Goal: Task Accomplishment & Management: Use online tool/utility

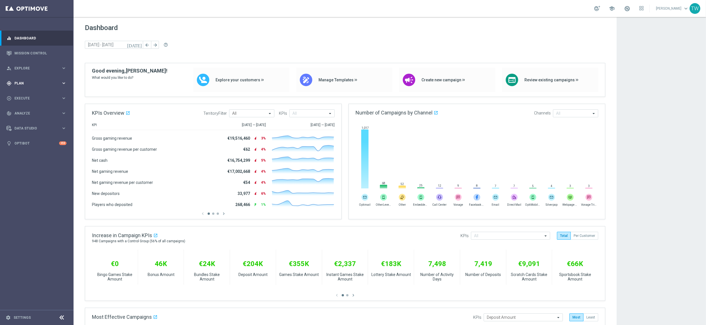
click at [44, 86] on div "gps_fixed Plan keyboard_arrow_right" at bounding box center [36, 83] width 73 height 15
click at [26, 113] on span "Templates" at bounding box center [35, 111] width 40 height 3
click at [25, 120] on link "Optimail" at bounding box center [38, 120] width 41 height 5
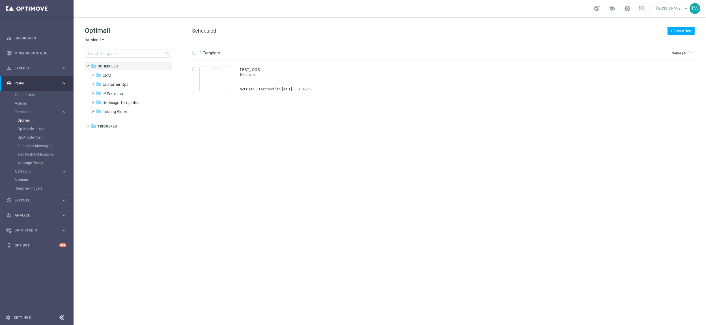
click at [98, 40] on span "lottoland" at bounding box center [93, 39] width 16 height 5
click at [112, 53] on div "KenoGO" at bounding box center [106, 53] width 42 height 7
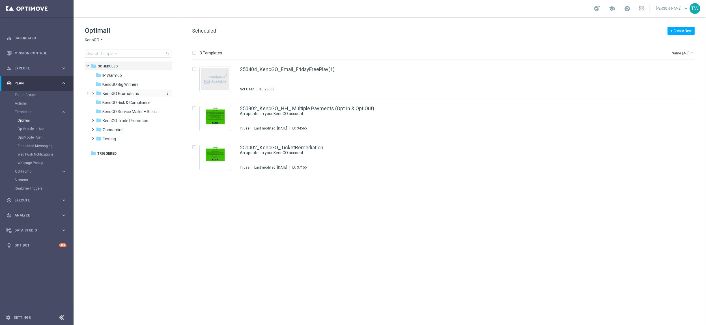
click at [111, 94] on span "KenoGO Promotions" at bounding box center [121, 93] width 36 height 5
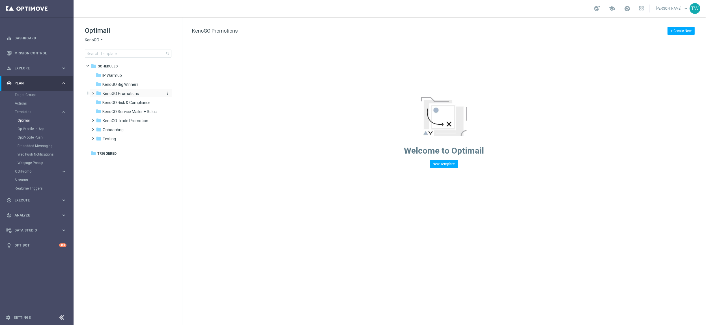
click at [118, 90] on div "folder KenoGO Promotions" at bounding box center [128, 93] width 65 height 7
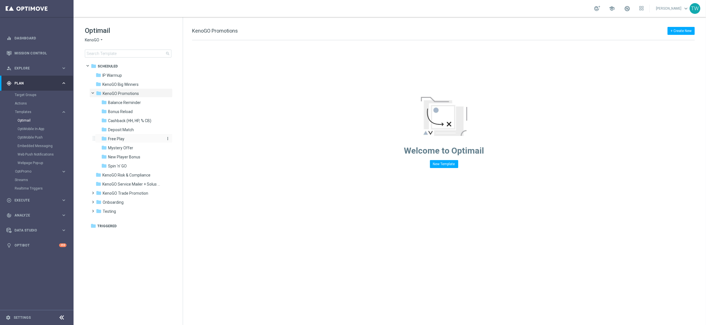
click at [125, 137] on div "folder Free Play" at bounding box center [131, 139] width 60 height 7
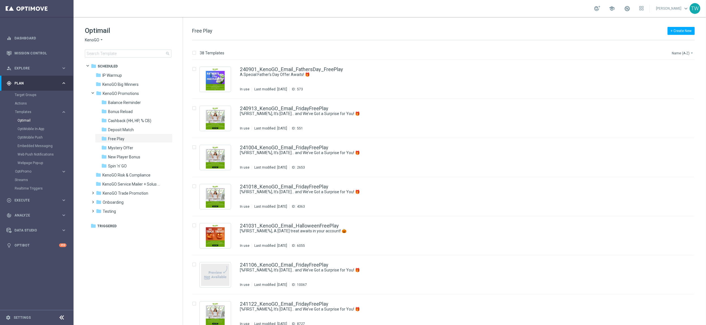
drag, startPoint x: 697, startPoint y: 53, endPoint x: 688, endPoint y: 53, distance: 9.1
click at [449, 53] on div "38 Templates Name (A-Z) arrow_drop_down" at bounding box center [448, 54] width 513 height 10
click at [449, 53] on button "Name (A-Z) arrow_drop_down" at bounding box center [683, 53] width 23 height 7
click at [449, 79] on span "Date Modified (Newest)" at bounding box center [673, 78] width 38 height 4
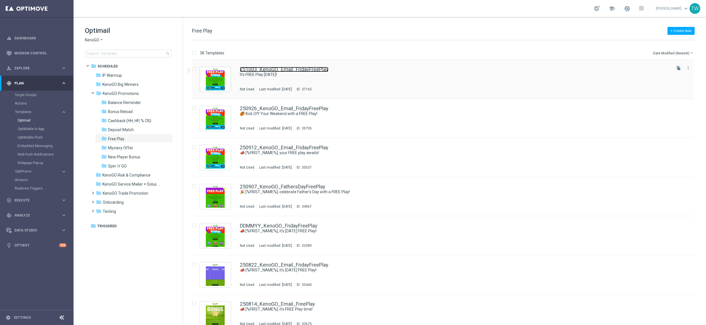
click at [306, 69] on link "251003_KenoGO_Email_FridayFreePlay" at bounding box center [284, 69] width 89 height 5
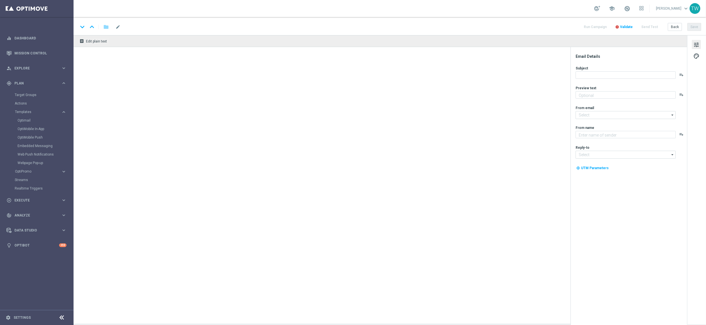
type textarea "Gear up for an exciting Friday with us!"
type textarea "KenoGO"
type input "[EMAIL_ADDRESS][DOMAIN_NAME]"
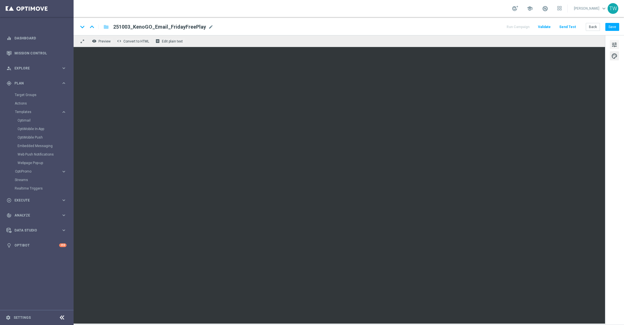
click at [449, 45] on span "tune" at bounding box center [614, 44] width 6 height 7
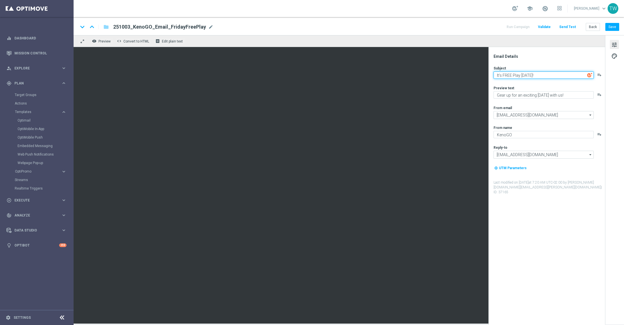
click at [449, 73] on textarea "It's FREE Play Friday!" at bounding box center [544, 74] width 100 height 7
paste textarea "Big Win Alert: $200K and Free Pl"
click at [449, 76] on textarea "Big Win Alert: $200K and Free Play!" at bounding box center [544, 74] width 100 height 7
click at [449, 75] on textarea "🚨 Big Win Alert: $200K and Free Play!" at bounding box center [544, 74] width 100 height 7
click at [449, 74] on textarea "🚨 Big Win Alert: $200K Win and Your Free Play!" at bounding box center [544, 74] width 100 height 7
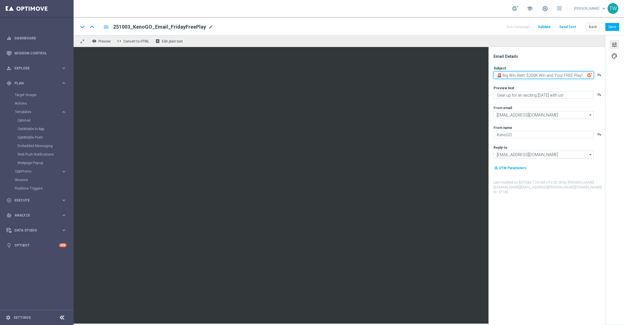
type textarea "🚨 Big Win Alert: $200K Win and Your FREE Play!"
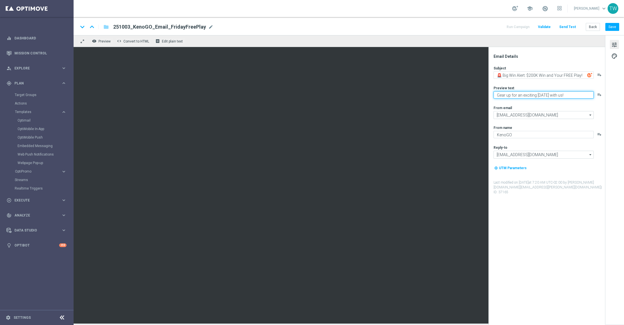
click at [449, 96] on textarea "Gear up for an exciting Friday with us!" at bounding box center [544, 94] width 100 height 7
paste textarea "Don’t miss your free play—expires soon"
type textarea "Don’t miss your free play—expires soon!"
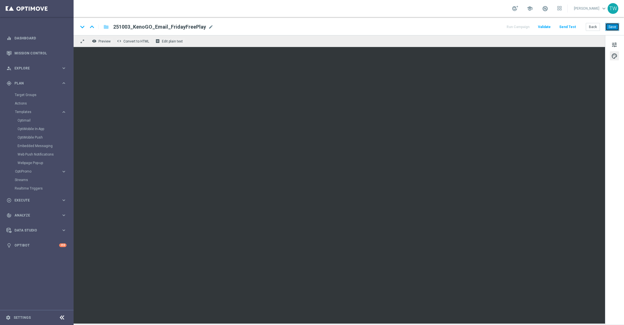
click at [449, 26] on button "Save" at bounding box center [612, 27] width 14 height 8
click at [449, 43] on span "tune" at bounding box center [614, 44] width 6 height 7
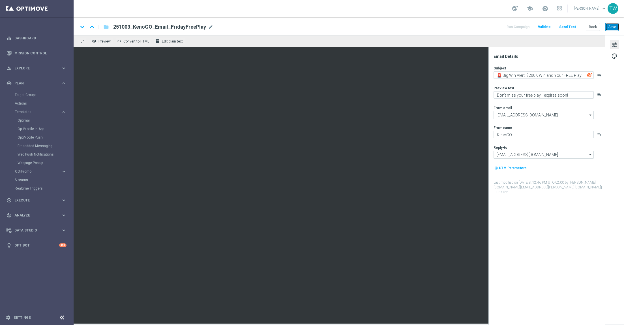
click at [449, 25] on button "Save" at bounding box center [612, 27] width 14 height 8
click at [449, 26] on button "Send Test" at bounding box center [567, 27] width 18 height 8
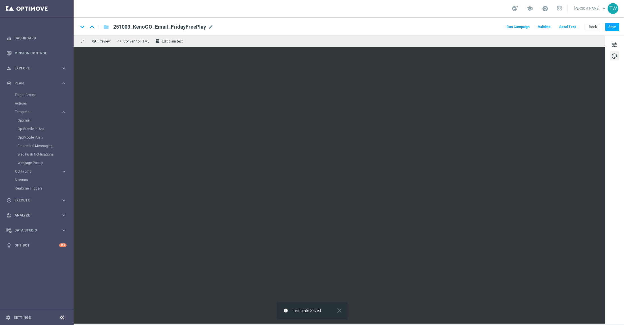
click at [449, 27] on button "Send Test" at bounding box center [567, 27] width 18 height 8
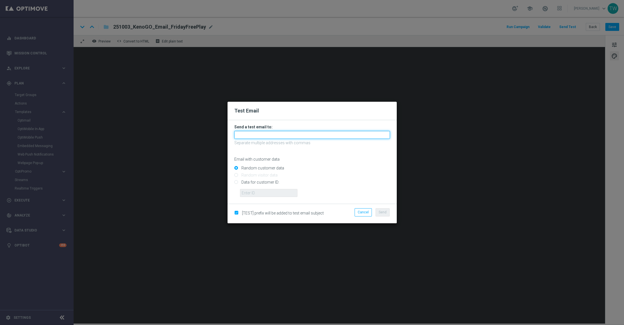
click at [316, 136] on input "text" at bounding box center [312, 135] width 156 height 8
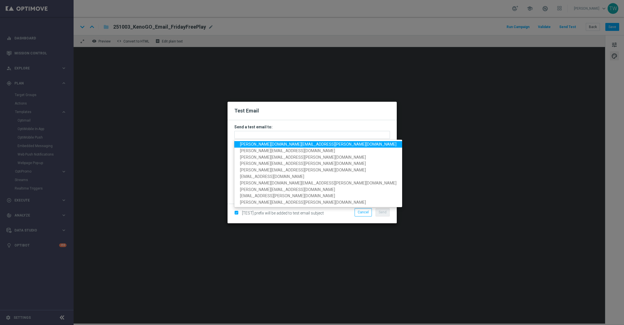
click at [277, 145] on span "tina.wang@kenogo.com" at bounding box center [318, 144] width 157 height 5
type input "tina.wang@kenogo.com"
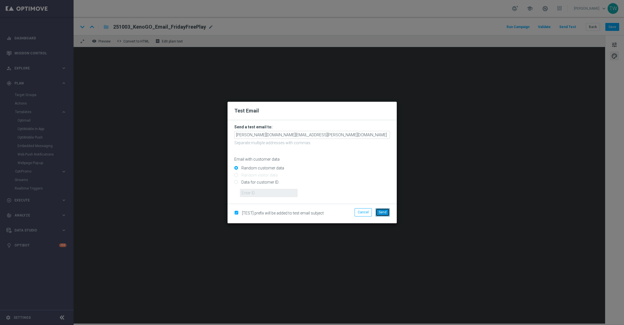
click at [387, 213] on button "Send" at bounding box center [383, 212] width 14 height 8
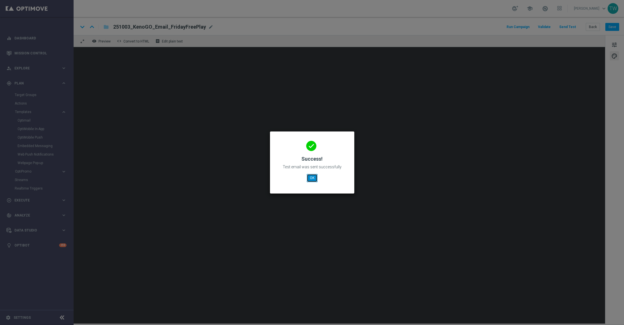
click at [311, 175] on button "OK" at bounding box center [312, 178] width 11 height 8
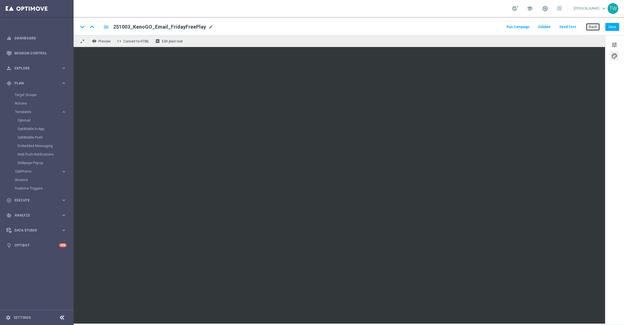
click at [449, 28] on button "Back" at bounding box center [593, 27] width 14 height 8
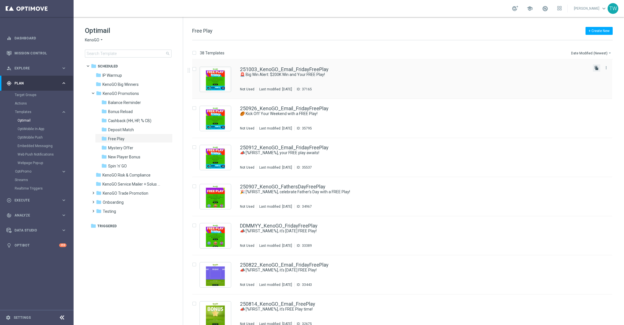
click at [594, 69] on icon "file_copy" at bounding box center [596, 68] width 5 height 5
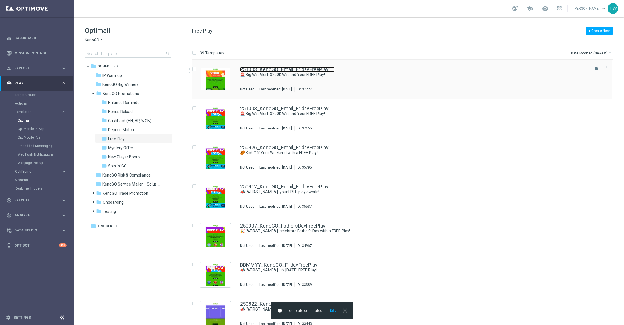
click at [299, 69] on link "251003_KenoGO_Email_FridayFreePlay(1)" at bounding box center [287, 69] width 95 height 5
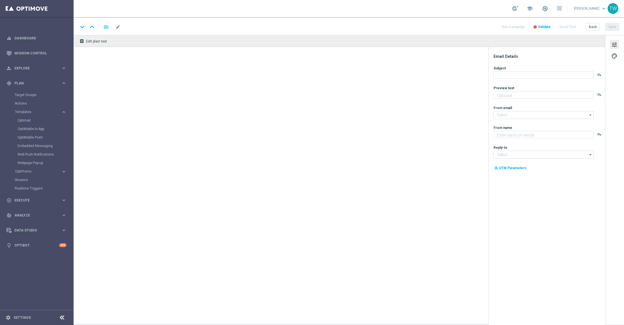
type input "251003_KenoGO_Email_FridayFreePlay(1)"
type textarea "Don’t miss your free play—expires soon!"
type input "[EMAIL_ADDRESS][DOMAIN_NAME]"
type textarea "KenoGO"
type input "[EMAIL_ADDRESS][DOMAIN_NAME]"
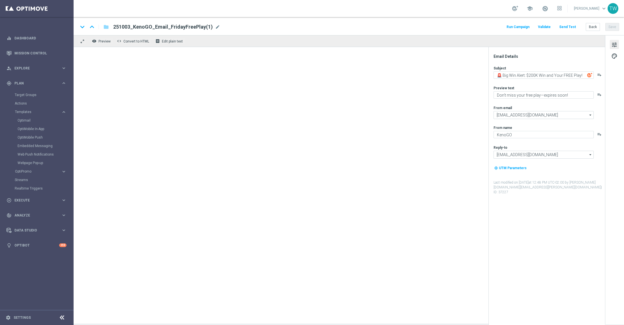
click at [208, 28] on span "251003_KenoGO_Email_FridayFreePlay(1)" at bounding box center [163, 26] width 100 height 7
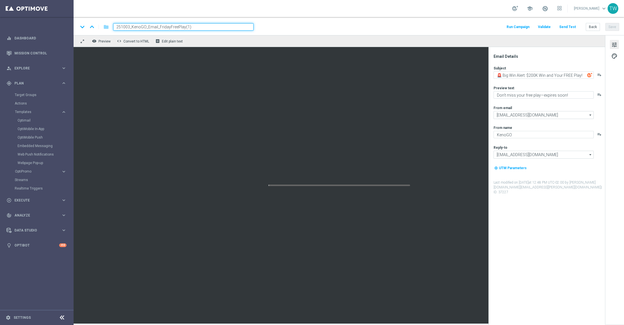
drag, startPoint x: 184, startPoint y: 27, endPoint x: 230, endPoint y: 30, distance: 46.8
click at [230, 30] on input "251003_KenoGO_Email_FridayFreePlay(1)" at bounding box center [183, 26] width 140 height 7
type input "251003_KenoGO_Email_FridayFreePlay+Darts"
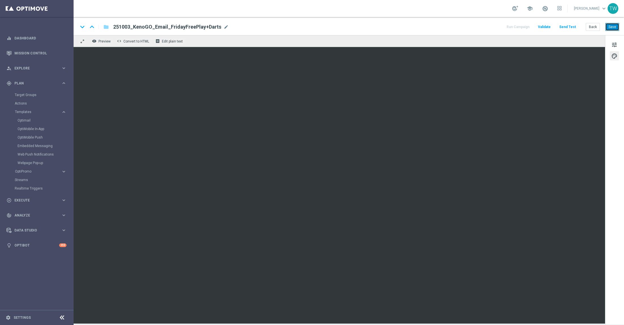
click at [610, 26] on button "Save" at bounding box center [612, 27] width 14 height 8
click at [613, 25] on button "Save" at bounding box center [612, 27] width 14 height 8
click at [595, 25] on button "Back" at bounding box center [593, 27] width 14 height 8
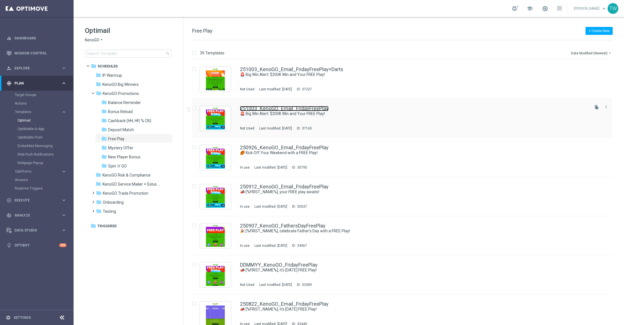
click at [318, 109] on link "251003_KenoGO_Email_FridayFreePlay" at bounding box center [284, 108] width 89 height 5
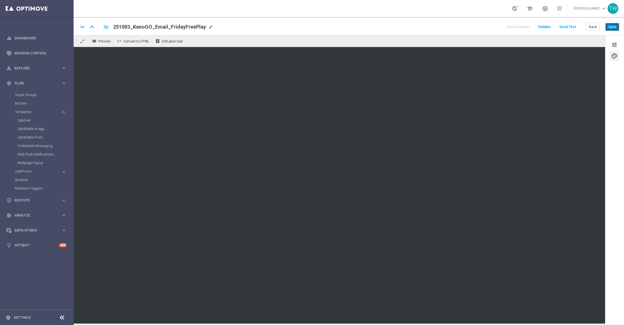
click at [606, 27] on button "Save" at bounding box center [612, 27] width 14 height 8
click at [593, 26] on button "Back" at bounding box center [593, 27] width 14 height 8
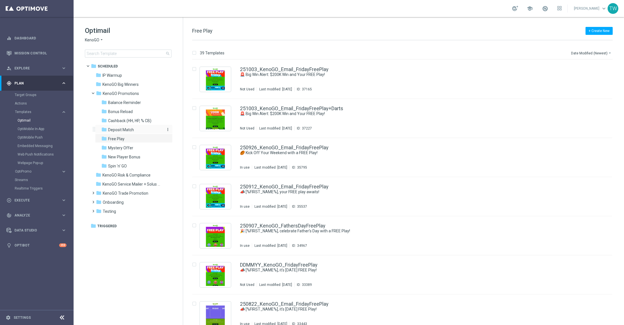
click at [141, 128] on div "folder Deposit Match" at bounding box center [131, 130] width 60 height 7
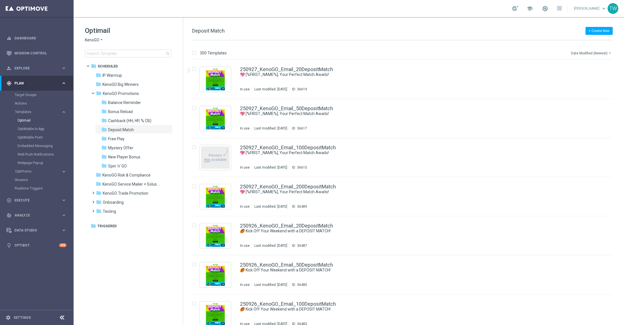
click at [596, 55] on button "Date Modified (Newest) arrow_drop_down" at bounding box center [592, 53] width 42 height 7
click at [598, 75] on div "Date Modified (Newest)" at bounding box center [590, 78] width 45 height 8
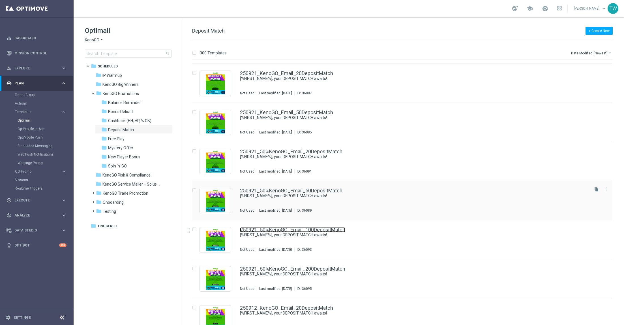
scroll to position [348, 0]
click at [595, 228] on icon "file_copy" at bounding box center [596, 228] width 5 height 5
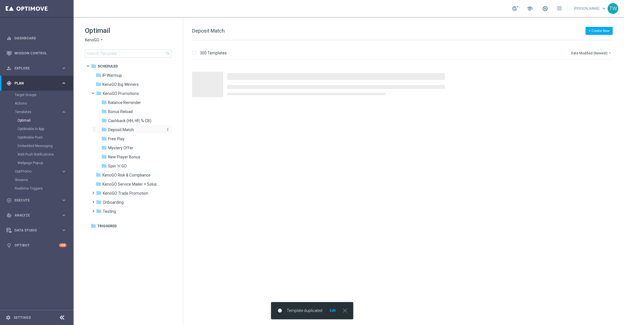
scroll to position [0, 0]
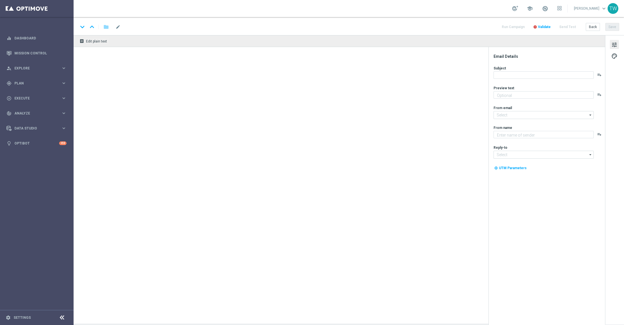
type textarea "Unlock your match inside"
type textarea "KenoGO"
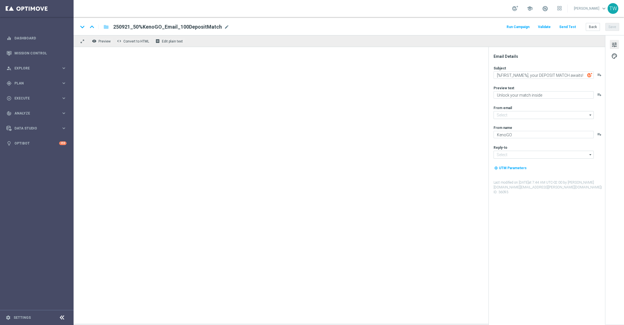
type input "mail@crm.kenogo.com.au"
type input "support@kenogo.com.au"
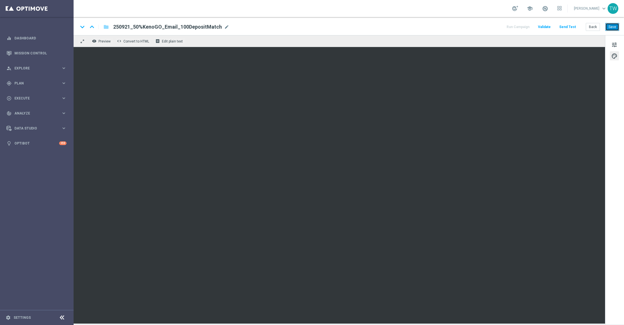
click at [608, 30] on button "Save" at bounding box center [612, 27] width 14 height 8
click at [224, 28] on span "mode_edit" at bounding box center [226, 26] width 5 height 5
click at [168, 27] on input "250921_50%KenoGO_Email_100DepositMatch" at bounding box center [183, 26] width 140 height 7
click at [612, 29] on button "Save" at bounding box center [612, 27] width 14 height 8
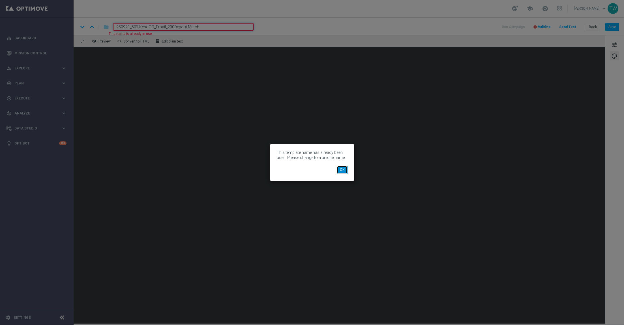
click at [341, 172] on button "OK" at bounding box center [342, 170] width 11 height 8
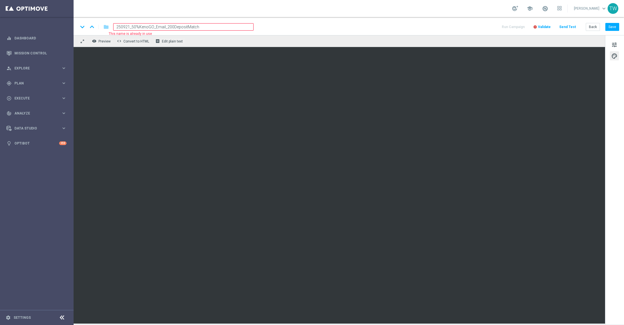
drag, startPoint x: 129, startPoint y: 27, endPoint x: 123, endPoint y: 27, distance: 6.0
click at [123, 27] on input "250921_50%KenoGO_Email_200DepositMatch" at bounding box center [183, 26] width 140 height 7
click at [121, 26] on input "250921_50%KenoGO_Email_200DepositMatch" at bounding box center [183, 26] width 140 height 7
type input "251003_50%KenoGO_Email_200DepositMatch"
click at [303, 25] on div "keyboard_arrow_down keyboard_arrow_up folder 251003_50%KenoGO_Email_200DepositM…" at bounding box center [348, 26] width 541 height 7
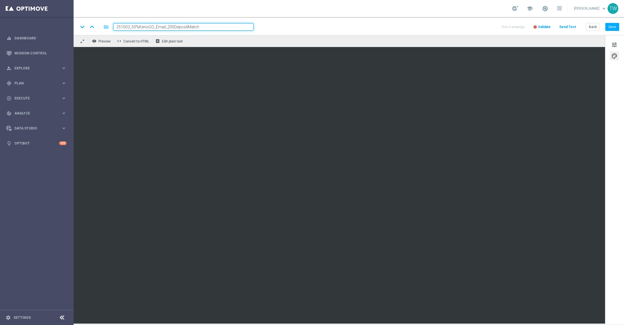
click at [224, 31] on div "keyboard_arrow_down keyboard_arrow_up folder 251003_50%KenoGO_Email_200DepositM…" at bounding box center [349, 26] width 551 height 18
click at [224, 28] on input "251003_50%KenoGO_Email_200DepositMatch" at bounding box center [183, 26] width 140 height 7
click at [619, 27] on button "Save" at bounding box center [612, 27] width 14 height 8
click at [616, 27] on button "Save" at bounding box center [612, 27] width 14 height 8
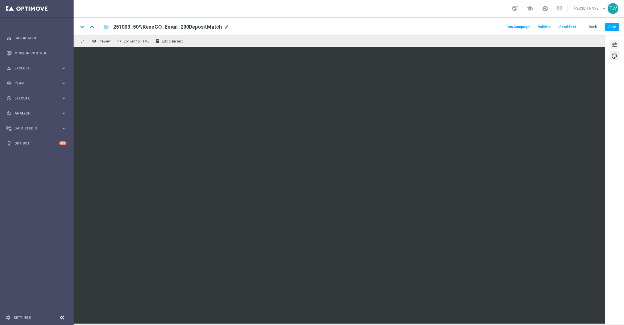
click at [615, 42] on span "tune" at bounding box center [614, 44] width 6 height 7
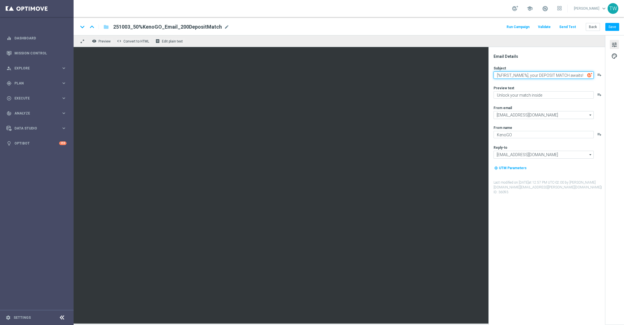
click at [547, 74] on textarea "[%FIRST_NAME%], your DEPOSIT MATCH awaits!" at bounding box center [544, 74] width 100 height 7
paste textarea "🚨 Big Win Alert: $200K Win and Your FREE Play"
drag, startPoint x: 564, startPoint y: 75, endPoint x: 607, endPoint y: 75, distance: 43.6
click at [607, 75] on div "Email Details Subject 🚨 Big Win Alert: $200K Win and Your FREE Play! playlist_a…" at bounding box center [614, 179] width 19 height 288
type textarea "🚨 Big Win Alert: $200K Win and Your Deposit Match!"
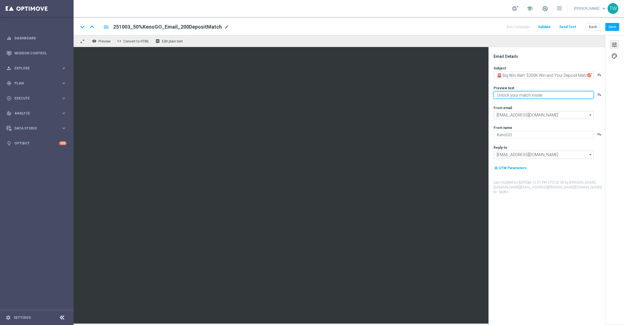
click at [566, 95] on textarea "Unlock your match inside" at bounding box center [544, 94] width 100 height 7
type textarea "Unlock your match inside!"
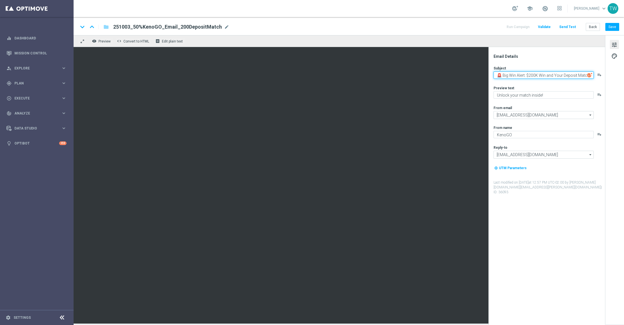
drag, startPoint x: 516, startPoint y: 75, endPoint x: 503, endPoint y: 76, distance: 13.0
click at [503, 76] on textarea "🚨 Big Win Alert: $200K Win and Your Deposit Match!" at bounding box center [544, 74] width 100 height 7
type textarea "🚨 Alert: $200K Win and Your Deposit Match!"
click at [612, 25] on button "Save" at bounding box center [612, 27] width 14 height 8
click at [613, 27] on button "Save" at bounding box center [612, 27] width 14 height 8
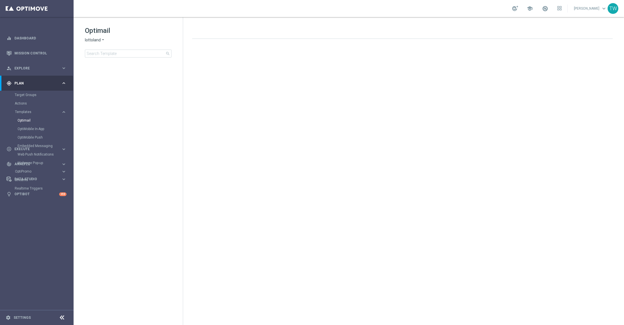
click at [97, 39] on span "lottoland" at bounding box center [93, 39] width 16 height 5
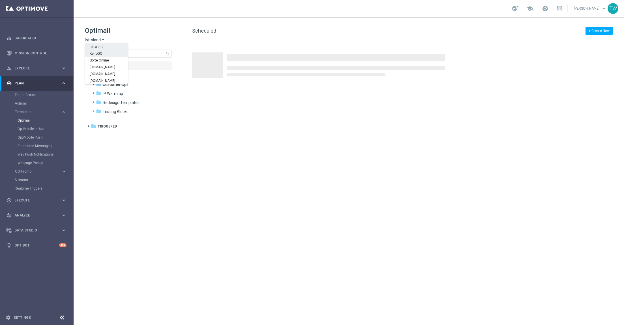
click at [102, 51] on div "KenoGO" at bounding box center [106, 53] width 42 height 7
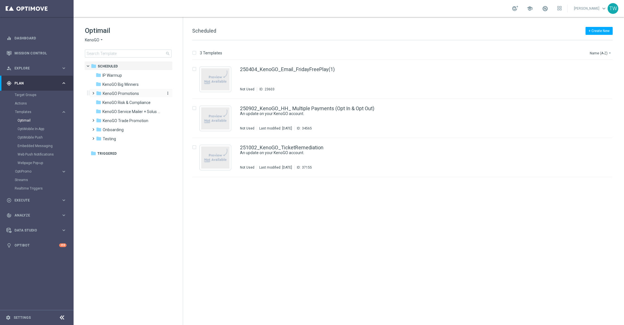
click at [139, 91] on div "folder KenoGO Promotions" at bounding box center [128, 93] width 65 height 7
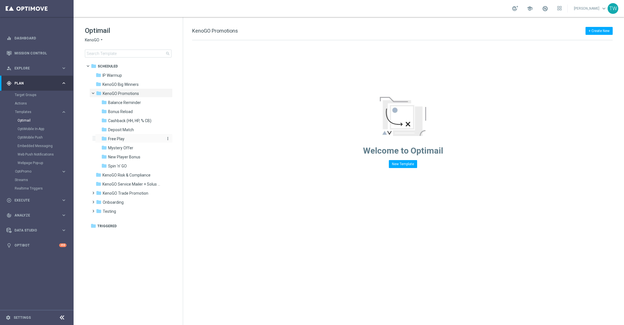
click at [141, 138] on div "folder Free Play" at bounding box center [131, 139] width 60 height 7
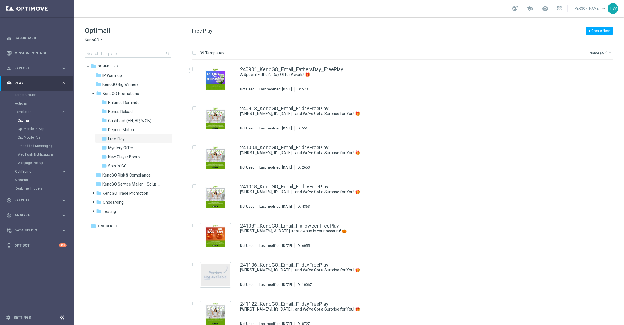
click at [611, 51] on icon "arrow_drop_down" at bounding box center [610, 53] width 5 height 5
click at [601, 80] on span "Date Modified (Newest)" at bounding box center [591, 78] width 38 height 4
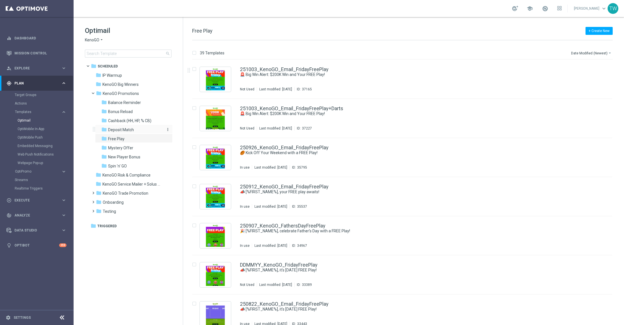
click at [132, 129] on span "Deposit Match" at bounding box center [121, 129] width 26 height 5
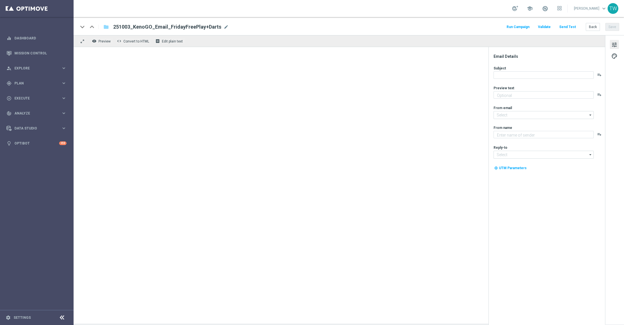
type textarea "Don’t miss your free play—expires soon!"
type input "[EMAIL_ADDRESS][DOMAIN_NAME]"
type textarea "KenoGO"
type input "[EMAIL_ADDRESS][DOMAIN_NAME]"
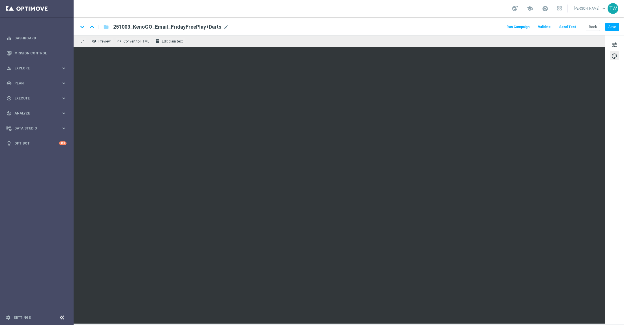
click at [617, 22] on div "keyboard_arrow_down keyboard_arrow_up folder 251003_KenoGO_Email_FridayFreePlay…" at bounding box center [349, 26] width 551 height 18
click at [615, 24] on button "Save" at bounding box center [612, 27] width 14 height 8
click at [617, 27] on button "Save" at bounding box center [612, 27] width 14 height 8
click at [610, 44] on button "tune" at bounding box center [614, 44] width 9 height 9
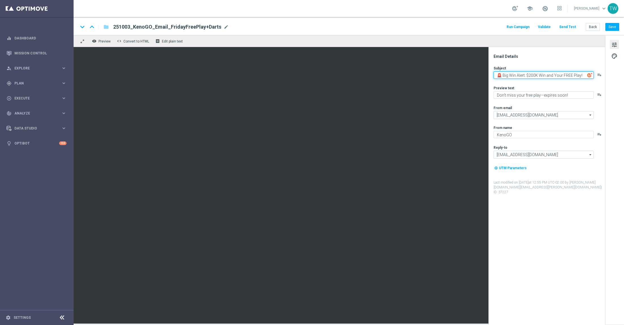
click at [565, 76] on textarea "🚨 Big Win Alert: $200K Win and Your FREE Play!" at bounding box center [544, 74] width 100 height 7
click at [520, 77] on textarea "🚨 Big Win Alert: $200K Win and Your FREE Play!" at bounding box center [544, 74] width 100 height 7
click at [516, 75] on textarea "🚨 Big Win Alert: $200K Win and Your FREE Play!" at bounding box center [544, 74] width 100 height 7
type textarea "🚨 Alert: $200K Win and Your FREE Play!"
click at [609, 27] on button "Save" at bounding box center [612, 27] width 14 height 8
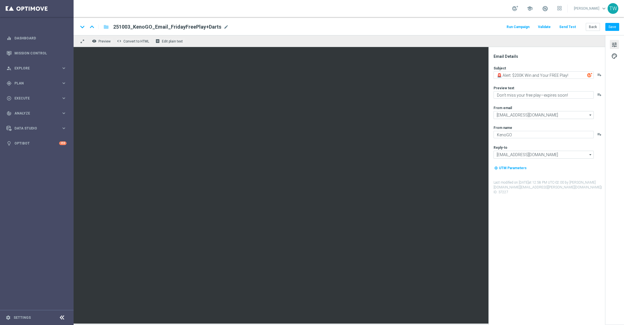
click at [573, 29] on button "Send Test" at bounding box center [567, 27] width 18 height 8
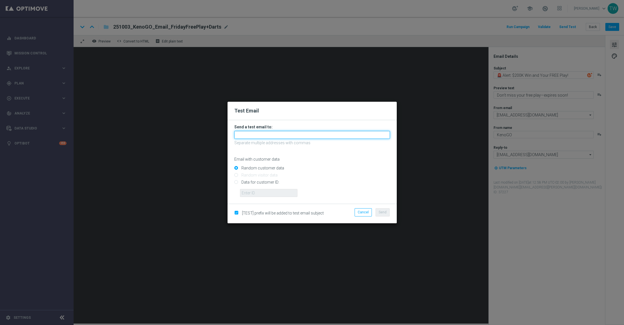
click at [307, 134] on input "text" at bounding box center [312, 135] width 156 height 8
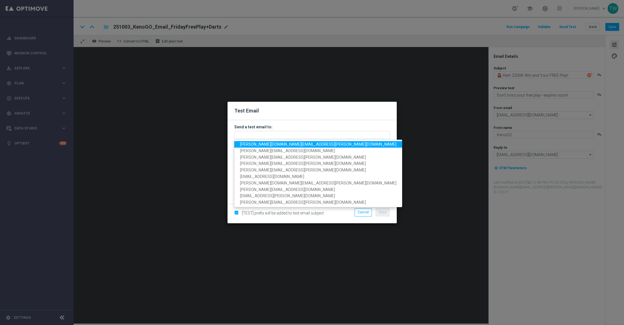
click at [273, 142] on span "tina.wang@kenogo.com" at bounding box center [318, 144] width 157 height 5
type input "tina.wang@kenogo.com"
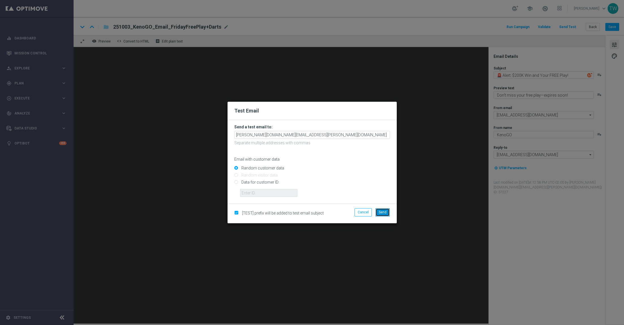
click at [383, 215] on button "Send" at bounding box center [383, 212] width 14 height 8
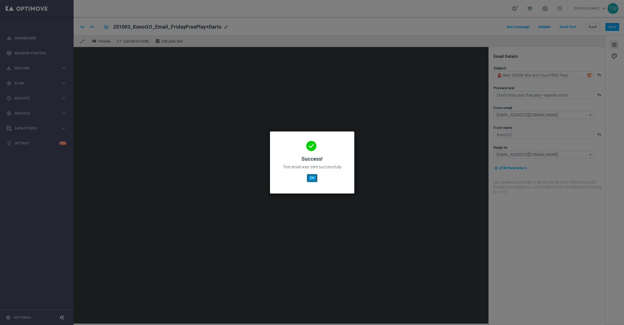
click at [310, 177] on button "OK" at bounding box center [312, 178] width 11 height 8
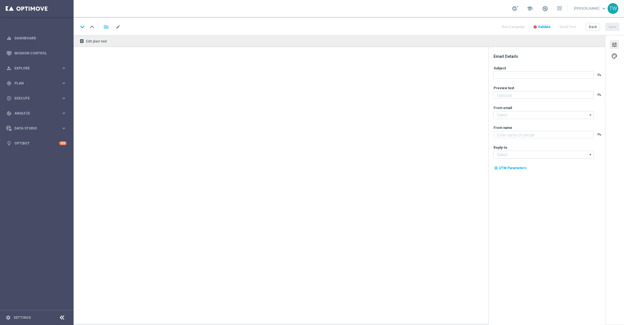
type textarea "Don’t miss your free play—expires soon!"
type input "[EMAIL_ADDRESS][DOMAIN_NAME]"
type textarea "KenoGO"
type input "[EMAIL_ADDRESS][DOMAIN_NAME]"
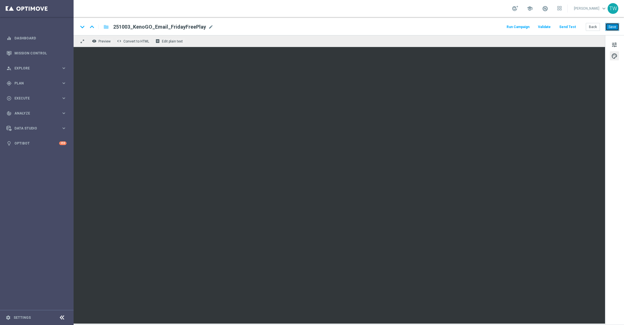
click at [609, 28] on button "Save" at bounding box center [612, 27] width 14 height 8
click at [613, 28] on button "Save" at bounding box center [612, 27] width 14 height 8
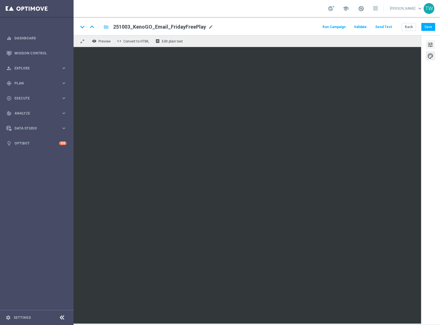
click at [428, 43] on span "tune" at bounding box center [430, 44] width 6 height 7
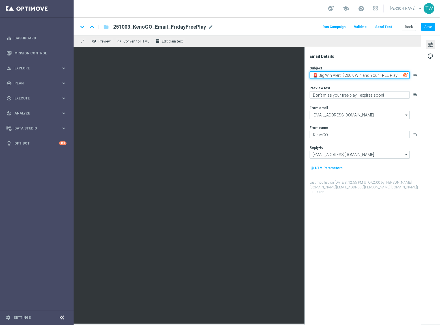
drag, startPoint x: 333, startPoint y: 75, endPoint x: 320, endPoint y: 76, distance: 12.5
click at [320, 76] on textarea "🚨 Big Win Alert: $200K Win and Your FREE Play!" at bounding box center [360, 74] width 100 height 7
type textarea "🚨 Alert: $200K Win and Your FREE Play!"
drag, startPoint x: 434, startPoint y: 24, endPoint x: 427, endPoint y: 25, distance: 7.0
click at [433, 24] on button "Save" at bounding box center [428, 27] width 14 height 8
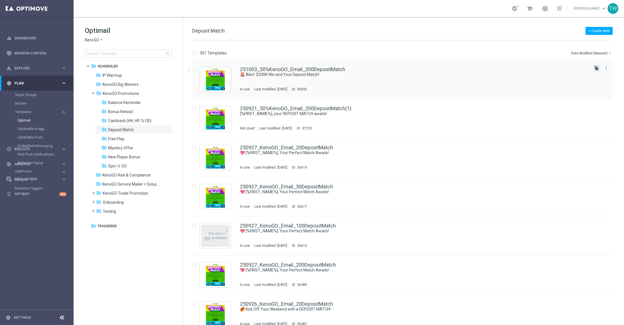
click at [596, 68] on icon "file_copy" at bounding box center [596, 68] width 5 height 5
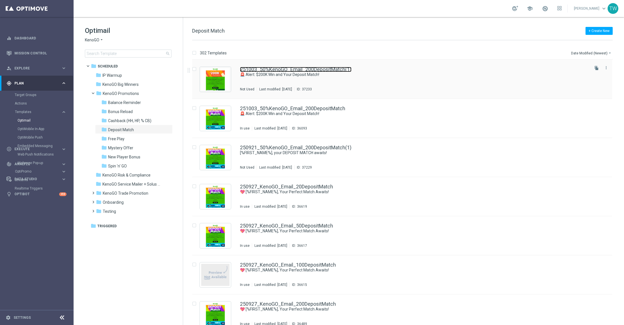
click at [329, 69] on link "251003_50%KenoGO_Email_200DepositMatch(1)" at bounding box center [296, 69] width 112 height 5
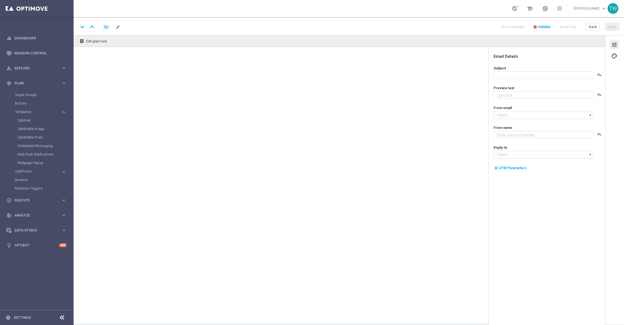
type textarea "Unlock your match inside!"
type textarea "KenoGO"
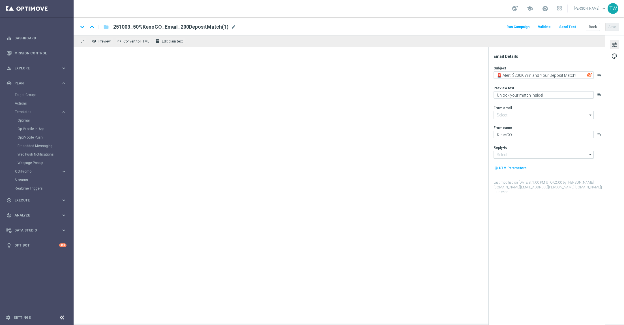
type input "mail@crm.kenogo.com.au"
type input "support@kenogo.com.au"
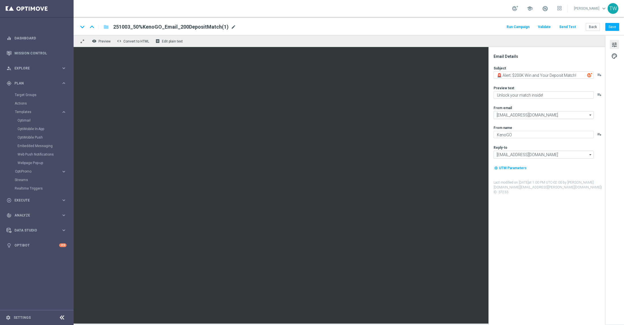
click at [231, 25] on span "mode_edit" at bounding box center [233, 26] width 5 height 5
click at [168, 27] on input "251003_50%KenoGO_Email_200DepositMatch" at bounding box center [183, 26] width 140 height 7
type input "251003_50%KenoGO_Email_100DepositMatch"
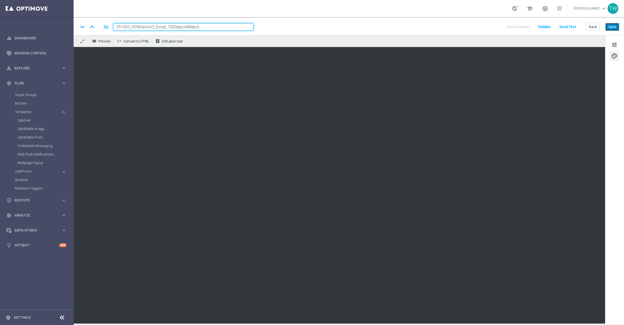
click at [613, 24] on button "Save" at bounding box center [612, 27] width 14 height 8
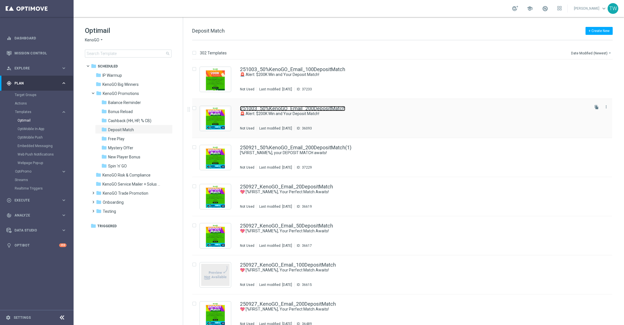
click at [322, 107] on link "251003_50%KenoGO_Email_200DepositMatch" at bounding box center [292, 108] width 105 height 5
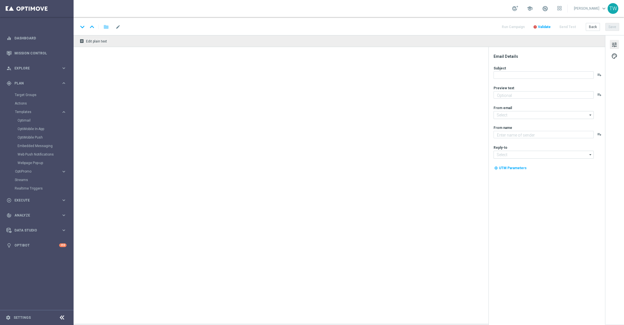
type textarea "Unlock your match inside!"
type input "[EMAIL_ADDRESS][DOMAIN_NAME]"
type textarea "KenoGO"
type input "[EMAIL_ADDRESS][DOMAIN_NAME]"
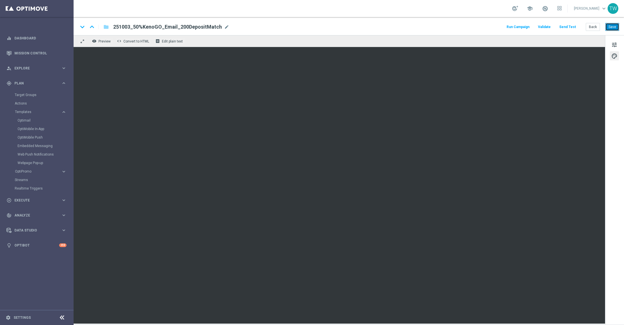
click at [609, 25] on button "Save" at bounding box center [612, 27] width 14 height 8
click at [595, 27] on button "Back" at bounding box center [593, 27] width 14 height 8
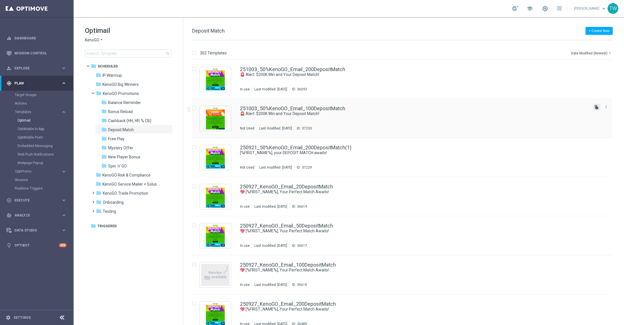
click at [595, 107] on icon "file_copy" at bounding box center [596, 107] width 5 height 5
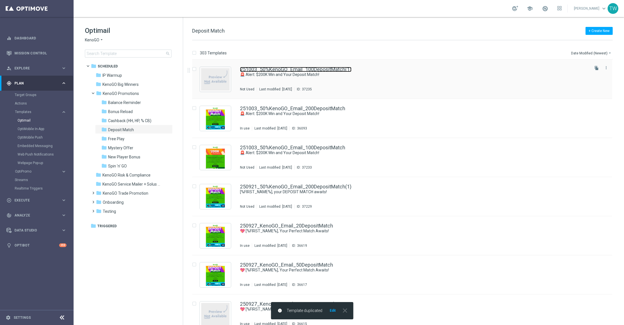
click at [340, 67] on link "251003_50%KenoGO_Email_100DepositMatch(1)" at bounding box center [296, 69] width 112 height 5
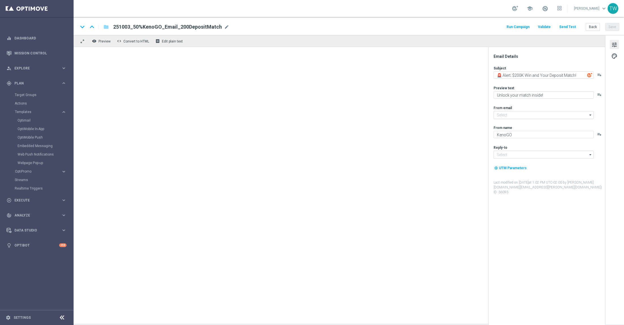
type input "[EMAIL_ADDRESS][DOMAIN_NAME]"
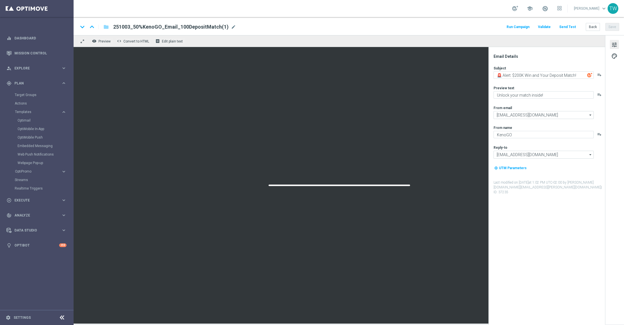
click at [234, 26] on div "keyboard_arrow_down keyboard_arrow_up folder 251003_50%KenoGO_Email_100DepositM…" at bounding box center [348, 26] width 541 height 7
click at [231, 27] on span "mode_edit" at bounding box center [233, 26] width 5 height 5
drag, startPoint x: 197, startPoint y: 27, endPoint x: 236, endPoint y: 29, distance: 39.4
click at [235, 29] on input "251003_50%KenoGO_Email_100DepositMatch(1)" at bounding box center [183, 26] width 140 height 7
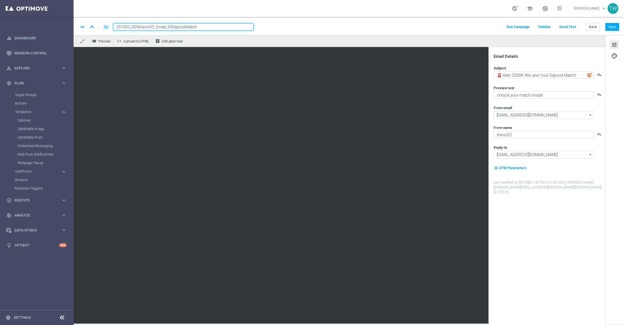
type input "251003_50%KenoGO_Email_50DepositMatch"
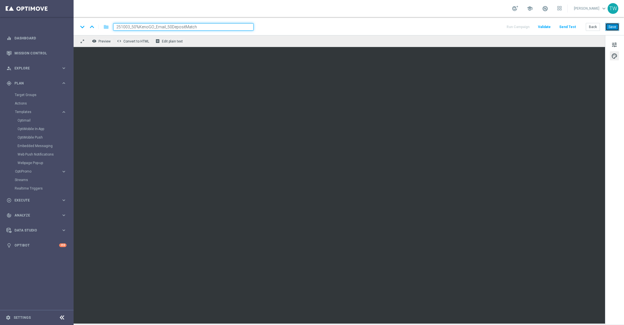
click at [611, 27] on button "Save" at bounding box center [612, 27] width 14 height 8
click at [591, 27] on button "Back" at bounding box center [593, 27] width 14 height 8
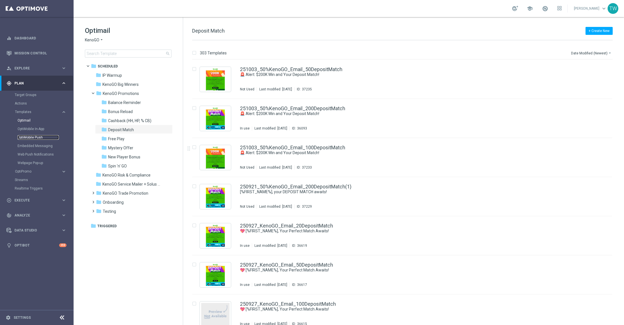
click at [37, 138] on link "OptiMobile Push" at bounding box center [38, 137] width 41 height 5
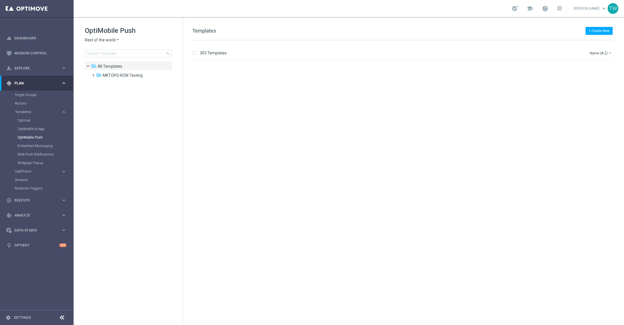
click at [106, 39] on span "Rest of the world" at bounding box center [100, 39] width 31 height 5
click at [109, 106] on div "KenoGO Australia" at bounding box center [106, 107] width 42 height 7
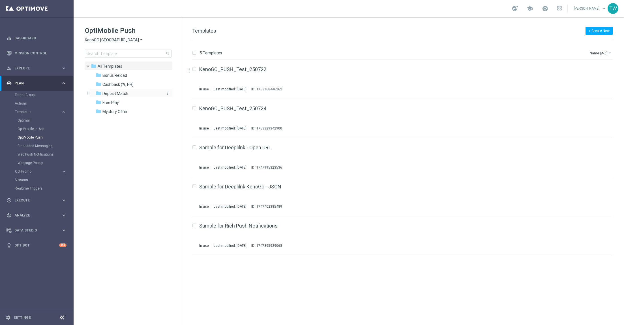
click at [134, 95] on div "folder Deposit Match" at bounding box center [128, 93] width 65 height 7
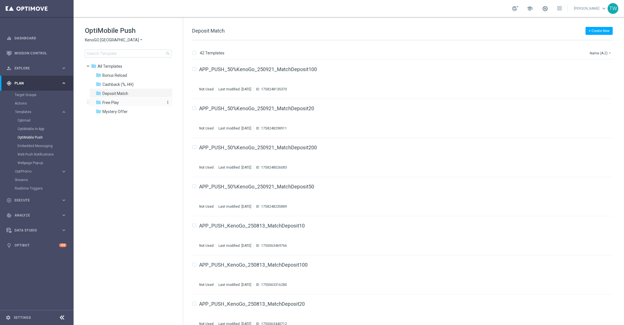
click at [128, 100] on div "folder Free Play" at bounding box center [128, 102] width 65 height 7
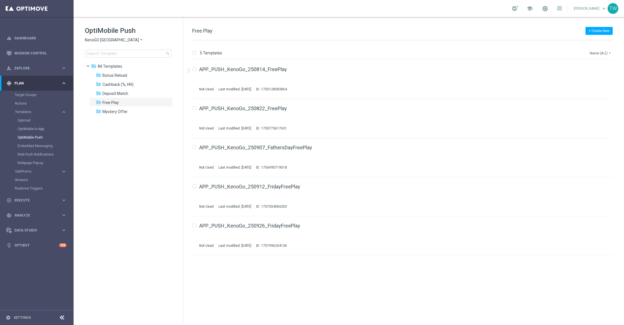
click at [602, 54] on button "Name (A-Z) arrow_drop_down" at bounding box center [600, 53] width 23 height 7
click at [598, 78] on span "Date Modified (Newest)" at bounding box center [591, 78] width 38 height 4
click at [594, 68] on icon "file_copy" at bounding box center [596, 68] width 5 height 5
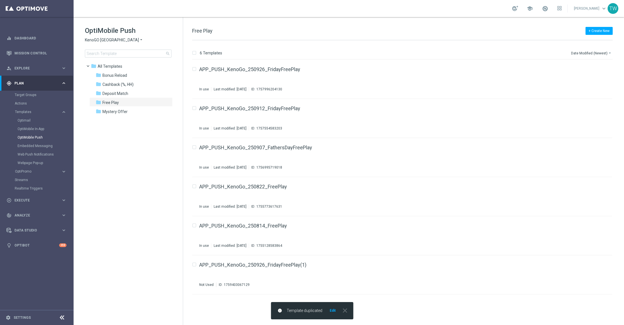
click at [332, 312] on button "Edit" at bounding box center [332, 310] width 7 height 5
click at [122, 90] on div "folder Deposit Match" at bounding box center [128, 93] width 65 height 7
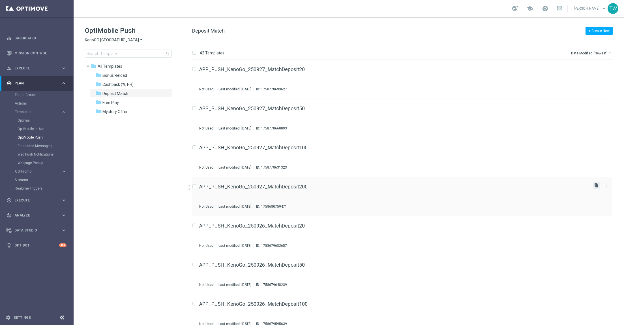
click at [595, 186] on icon "file_copy" at bounding box center [596, 185] width 5 height 5
click at [334, 315] on div "info Template duplicated Edit close" at bounding box center [312, 310] width 82 height 17
click at [334, 311] on button "Edit" at bounding box center [332, 310] width 7 height 5
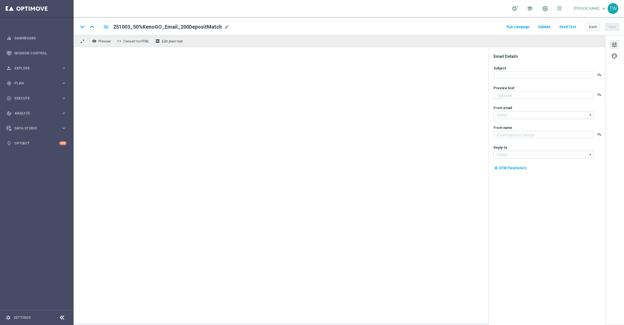
type textarea "Unlock your match inside!"
type textarea "KenoGO"
type input "[EMAIL_ADDRESS][DOMAIN_NAME]"
type textarea "Unlock your match inside!"
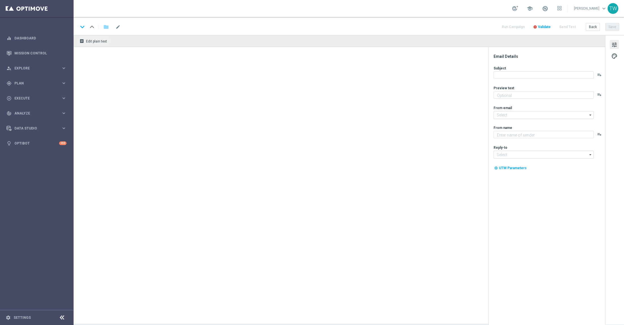
type input "[EMAIL_ADDRESS][DOMAIN_NAME]"
type textarea "KenoGO"
type input "[EMAIL_ADDRESS][DOMAIN_NAME]"
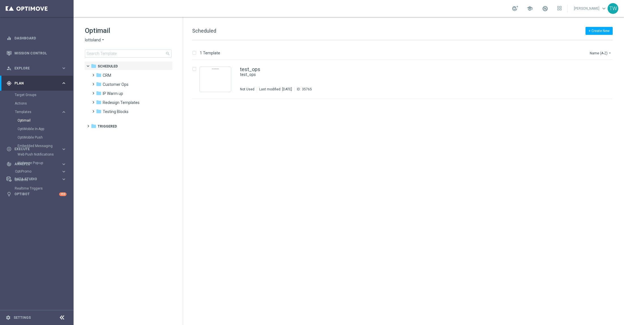
click at [99, 41] on span "lottoland" at bounding box center [93, 39] width 16 height 5
click at [100, 50] on div "KenoGO" at bounding box center [106, 53] width 42 height 7
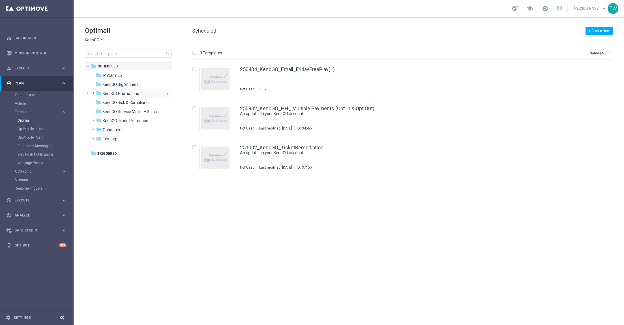
click at [135, 94] on span "KenoGO Promotions" at bounding box center [121, 93] width 36 height 5
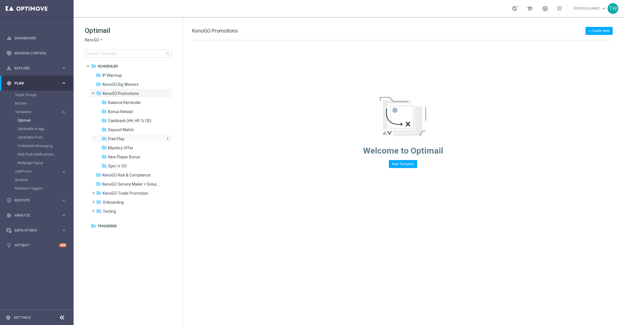
click at [135, 140] on div "folder Free Play" at bounding box center [131, 139] width 60 height 7
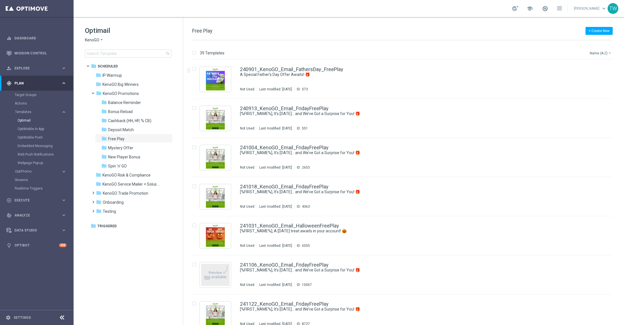
click at [599, 52] on button "Name (A-Z) arrow_drop_down" at bounding box center [600, 53] width 23 height 7
click at [593, 81] on div "Date Modified (Newest)" at bounding box center [590, 78] width 45 height 8
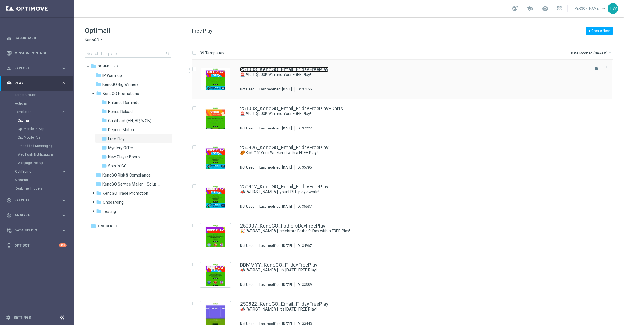
click at [272, 68] on link "251003_KenoGO_Email_FridayFreePlay" at bounding box center [284, 69] width 89 height 5
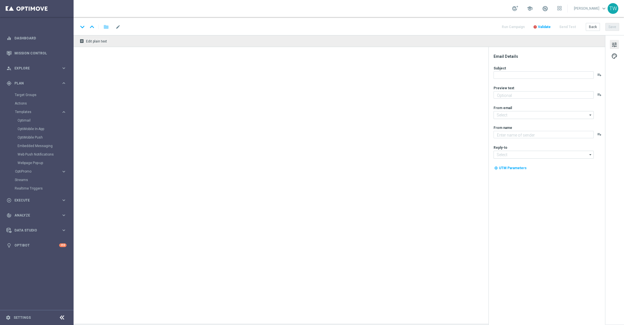
type textarea "Don’t miss your free play—expires soon!"
type textarea "KenoGO"
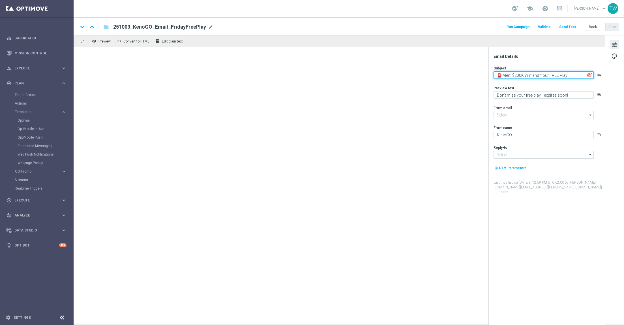
click at [551, 75] on textarea "🚨 Alert: $200K Win and Your FREE Play!" at bounding box center [544, 74] width 100 height 7
type input "mail@crm.kenogo.com.au"
type input "support@kenogo.com.au"
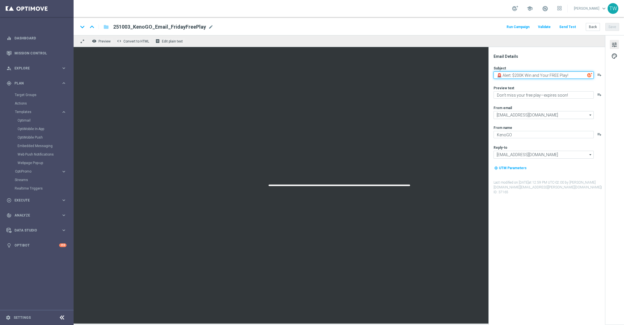
drag, startPoint x: 513, startPoint y: 76, endPoint x: 583, endPoint y: 76, distance: 69.4
click at [583, 76] on textarea "🚨 Alert: $200K Win and Your FREE Play!" at bounding box center [544, 74] width 100 height 7
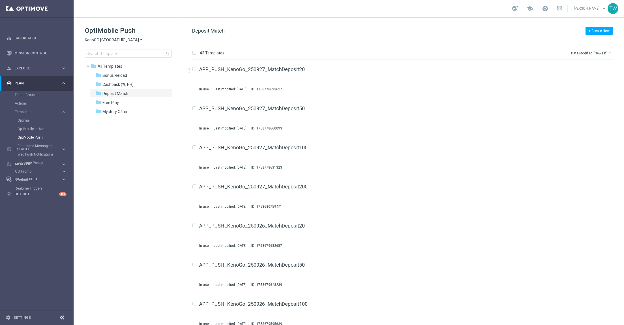
click at [602, 55] on button "Date Modified (Newest) arrow_drop_down" at bounding box center [592, 53] width 42 height 7
click at [591, 62] on div "Name (A-Z)" at bounding box center [591, 63] width 38 height 4
click at [598, 53] on button "Name (A-Z) arrow_drop_down" at bounding box center [600, 53] width 23 height 7
click at [597, 67] on div "Name (Z-A)" at bounding box center [590, 71] width 45 height 8
click at [291, 110] on link "APP_PUSH_KenoGo_250927_MatchDeposit200(1)" at bounding box center [256, 108] width 115 height 5
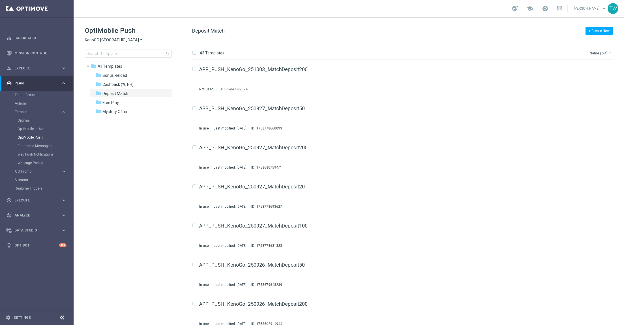
click at [606, 53] on button "Name (Z-A) arrow_drop_down" at bounding box center [600, 53] width 23 height 7
click at [606, 78] on span "Date Modified (Newest)" at bounding box center [591, 78] width 38 height 4
click at [138, 52] on input at bounding box center [128, 54] width 87 height 8
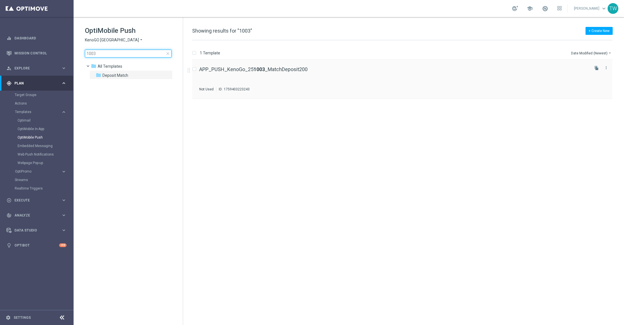
type input "1003"
click at [166, 53] on span "close" at bounding box center [168, 53] width 5 height 5
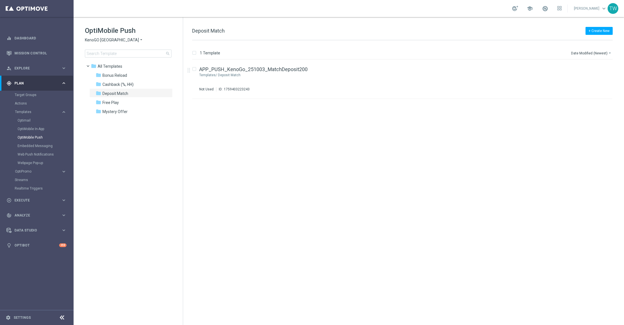
click at [168, 53] on span "search" at bounding box center [168, 53] width 5 height 5
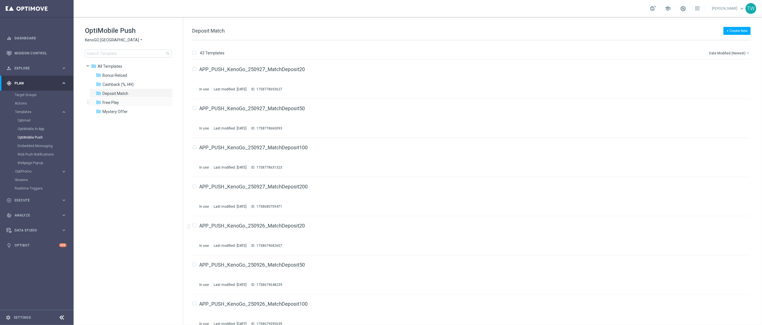
click at [122, 98] on div "folder Free Play more_vert" at bounding box center [130, 101] width 83 height 9
click at [121, 100] on div "folder Free Play" at bounding box center [128, 102] width 65 height 7
click at [280, 266] on link "APP_PUSH_KenoGo_250926_FridayFreePlay(1)" at bounding box center [253, 264] width 107 height 5
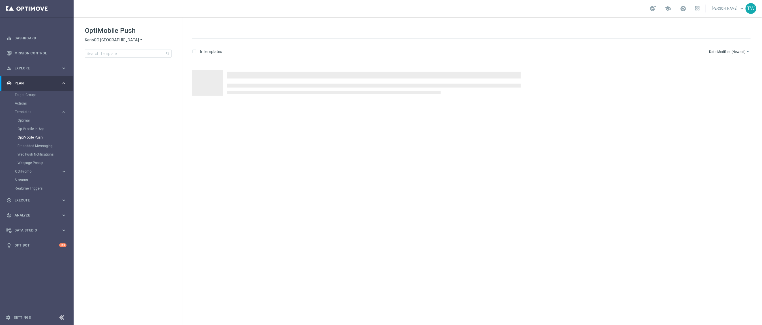
click at [102, 40] on span "KenoGO [GEOGRAPHIC_DATA]" at bounding box center [112, 39] width 54 height 5
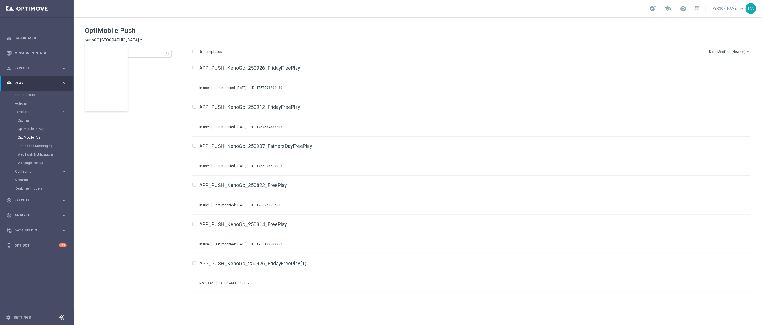
scroll to position [176, 0]
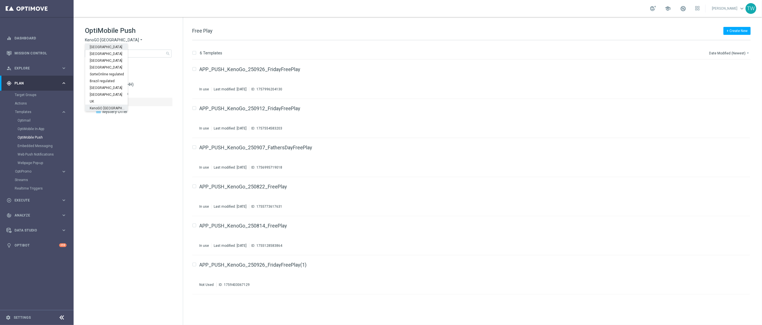
click at [156, 34] on h1 "OptiMobile Push" at bounding box center [128, 30] width 87 height 9
click at [127, 93] on span "Deposit Match" at bounding box center [115, 93] width 26 height 5
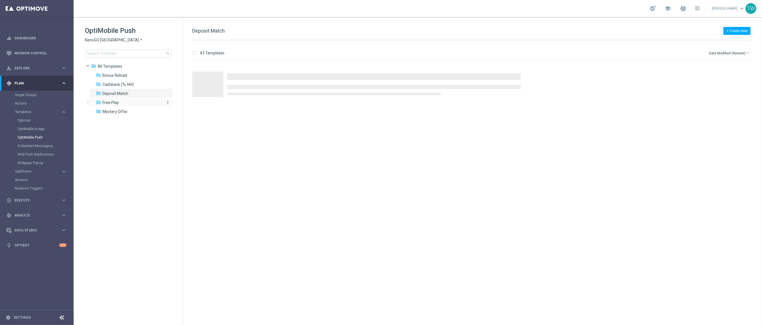
click at [118, 100] on span "Free Play" at bounding box center [110, 102] width 16 height 5
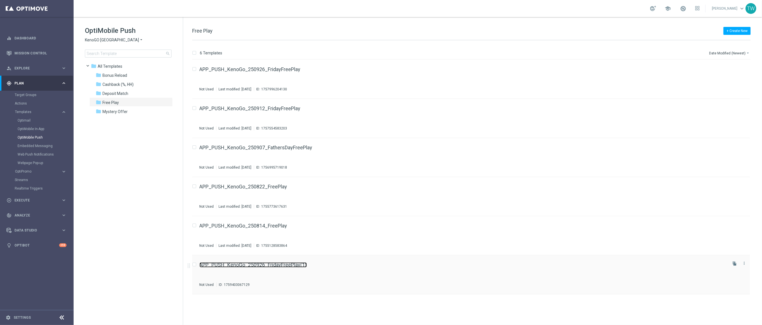
click at [288, 262] on link "APP_PUSH_KenoGo_250926_FridayFreePlay(1)" at bounding box center [253, 264] width 107 height 5
click at [136, 92] on div "folder Deposit Match" at bounding box center [128, 93] width 65 height 7
click at [736, 52] on button "Date Modified (Newest) arrow_drop_down" at bounding box center [729, 53] width 42 height 7
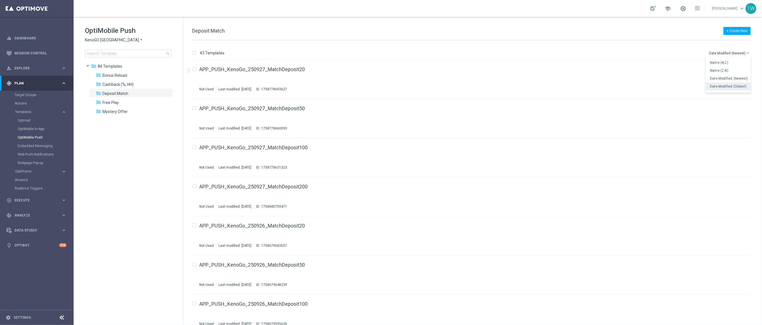
click at [733, 85] on span "Date Modified (Oldest)" at bounding box center [728, 86] width 37 height 4
click at [737, 53] on button "Date Modified (Oldest) arrow_drop_down" at bounding box center [730, 53] width 41 height 7
click at [738, 69] on div "Name (Z-A)" at bounding box center [729, 70] width 38 height 4
click at [746, 54] on icon "arrow_drop_down" at bounding box center [748, 53] width 5 height 5
click at [740, 78] on span "Date Modified (Newest)" at bounding box center [729, 78] width 38 height 4
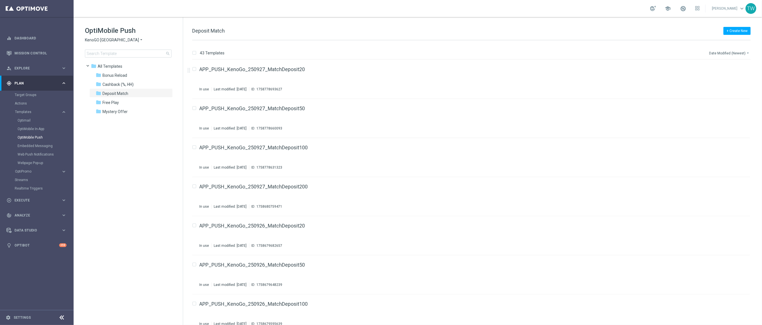
click at [736, 53] on button "Date Modified (Newest) arrow_drop_down" at bounding box center [729, 53] width 42 height 7
click at [730, 71] on div "Name (Z-A)" at bounding box center [729, 70] width 38 height 4
click at [275, 68] on link "APP_PUSH_KenoGo_251003_MatchDeposit200" at bounding box center [254, 69] width 108 height 5
click at [733, 68] on icon "file_copy" at bounding box center [734, 68] width 5 height 5
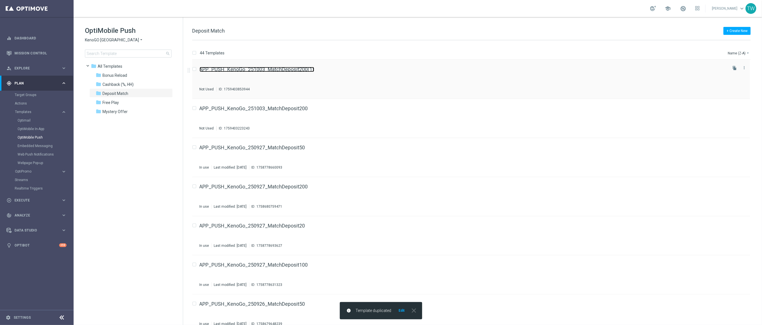
click at [301, 70] on link "APP_PUSH_KenoGo_251003_MatchDeposit200(1)" at bounding box center [257, 69] width 115 height 5
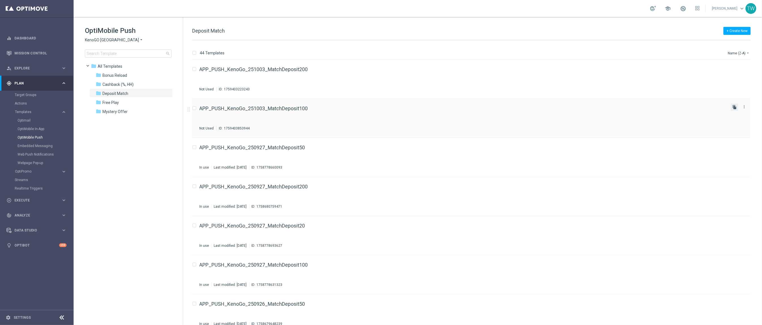
click at [735, 108] on icon "file_copy" at bounding box center [734, 107] width 5 height 5
click at [297, 107] on link "APP_PUSH_KenoGo_251003_MatchDeposit100(1)" at bounding box center [257, 108] width 115 height 5
click at [33, 121] on link "Optimail" at bounding box center [38, 120] width 41 height 5
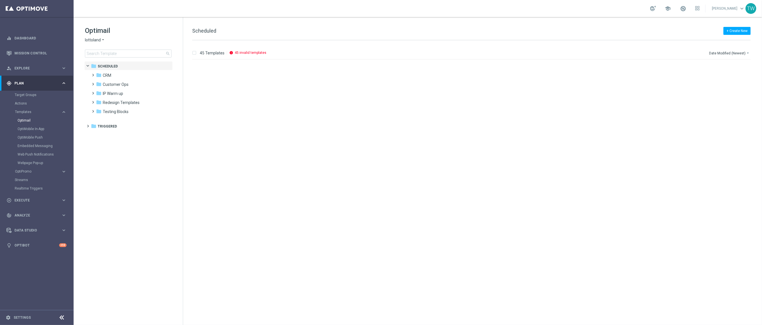
click at [106, 41] on div "lottoland arrow_drop_down × lottoland" at bounding box center [128, 39] width 87 height 5
click at [101, 39] on icon "arrow_drop_down" at bounding box center [103, 39] width 5 height 5
click at [0, 0] on span "KenoGO" at bounding box center [0, 0] width 0 height 0
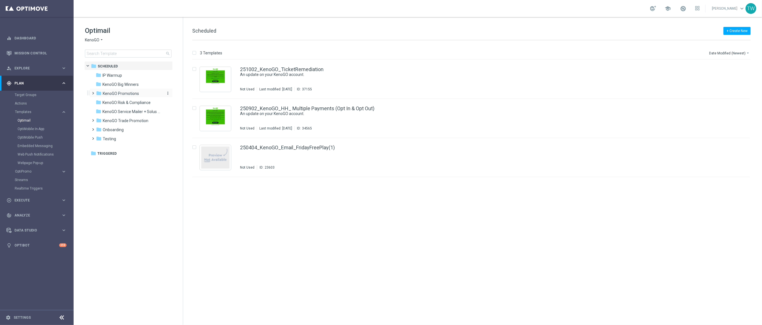
click at [124, 93] on span "KenoGO Promotions" at bounding box center [121, 93] width 36 height 5
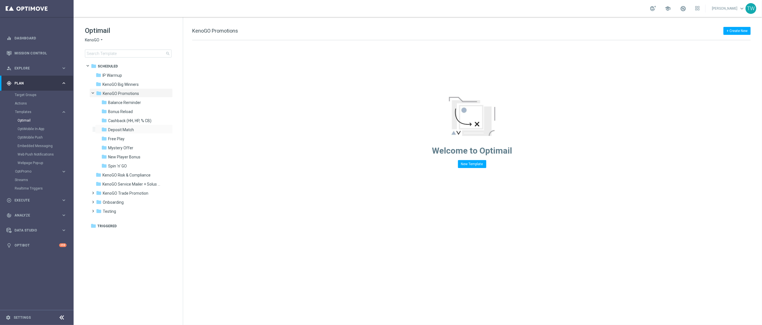
click at [144, 126] on div "folder Deposit Match more_vert" at bounding box center [134, 129] width 78 height 9
click at [141, 130] on div "folder Deposit Match" at bounding box center [131, 130] width 60 height 7
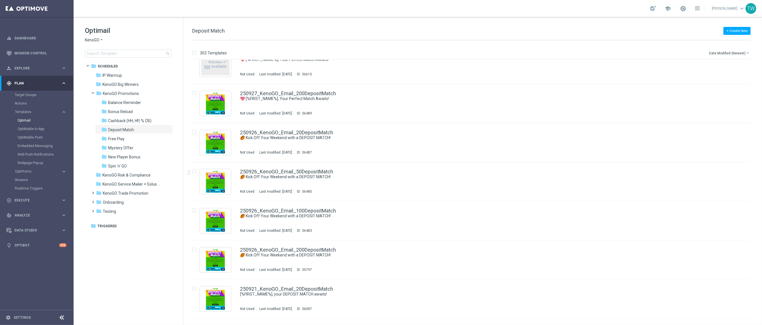
scroll to position [250, 0]
click at [733, 208] on icon "file_copy" at bounding box center [734, 208] width 5 height 5
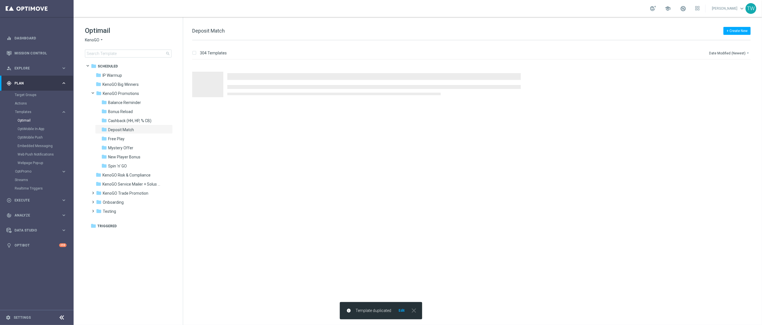
scroll to position [0, 0]
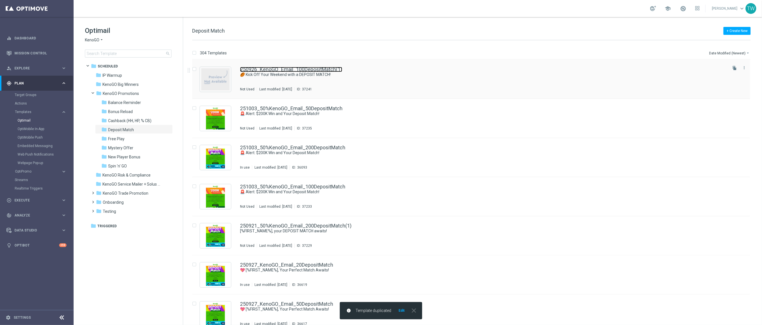
click at [297, 70] on link "250926_KenoGO_Email_100DepositMatch(1)" at bounding box center [291, 69] width 102 height 5
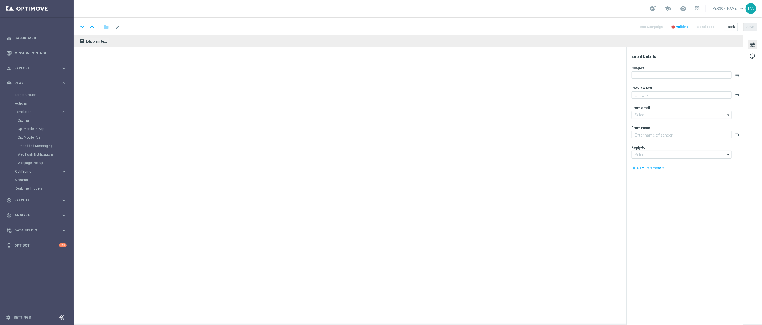
type input "250926_KenoGO_Email_100DepositMatch(1)"
type textarea "Gear up for an exciting Friday with us!"
type textarea "KenoGO"
type input "[EMAIL_ADDRESS][DOMAIN_NAME]"
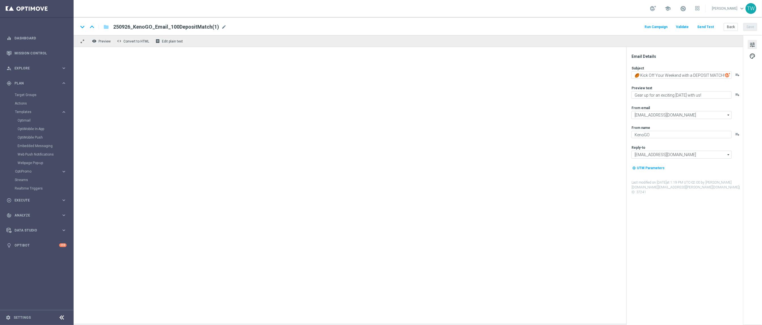
click at [217, 26] on div "250926_KenoGO_Email_100DepositMatch(1) mode_edit" at bounding box center [169, 26] width 113 height 7
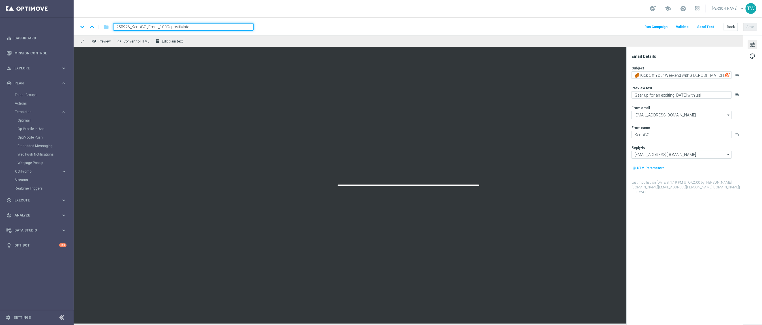
drag, startPoint x: 129, startPoint y: 27, endPoint x: 125, endPoint y: 29, distance: 4.3
click at [121, 27] on input "250926_KenoGO_Email_100DepositMatch" at bounding box center [183, 26] width 140 height 7
type input "251005_KenoGO_Email_100DepositMatch"
click at [238, 27] on input "251005_KenoGO_Email_100DepositMatch" at bounding box center [183, 26] width 140 height 7
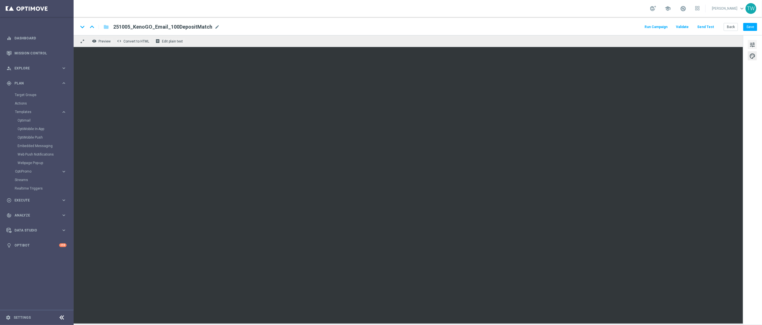
click at [751, 44] on span "tune" at bounding box center [752, 44] width 6 height 7
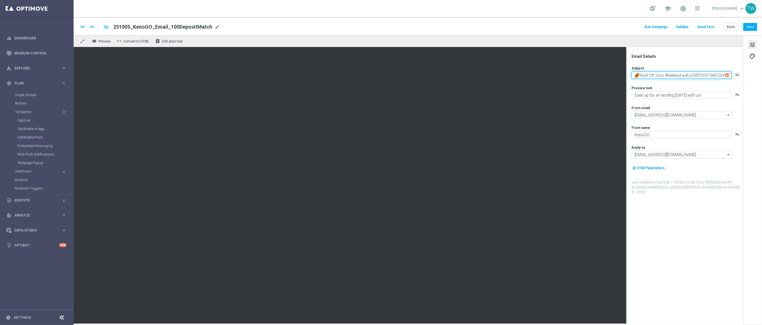
drag, startPoint x: 665, startPoint y: 75, endPoint x: 681, endPoint y: 75, distance: 15.9
click at [681, 75] on textarea "🏉 Kick Off Your Weekend with a DEPOSIT MATCH!" at bounding box center [681, 74] width 100 height 7
type textarea "🏉 Kick Off Your [DATE] with a DEPOSIT MATCH!"
drag, startPoint x: 684, startPoint y: 95, endPoint x: 679, endPoint y: 95, distance: 5.7
click at [679, 95] on textarea "Gear up for an exciting Friday with us!" at bounding box center [681, 94] width 100 height 7
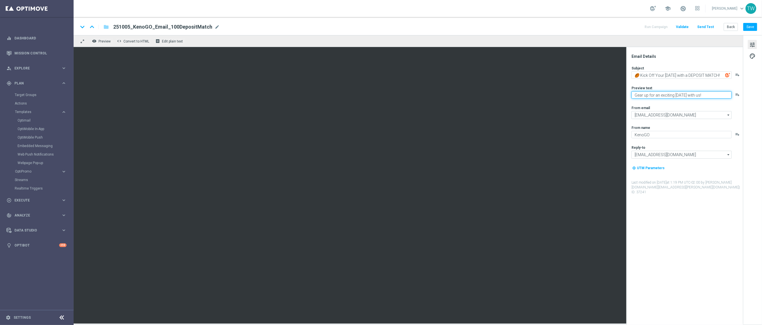
click at [682, 95] on textarea "Gear up for an exciting Friday with us!" at bounding box center [681, 94] width 100 height 7
type textarea "Gear up for an exciting day with us!"
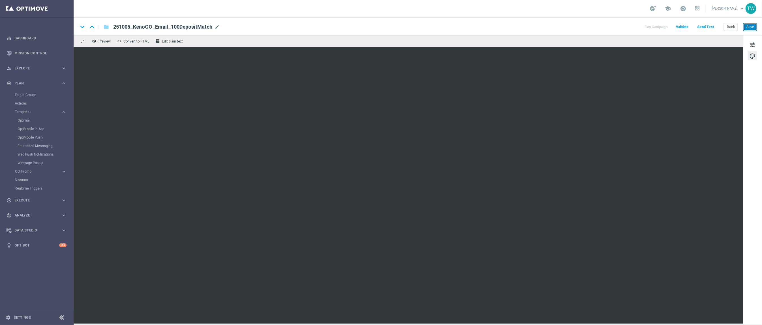
click at [752, 26] on button "Save" at bounding box center [750, 27] width 14 height 8
click at [750, 43] on span "tune" at bounding box center [752, 44] width 6 height 7
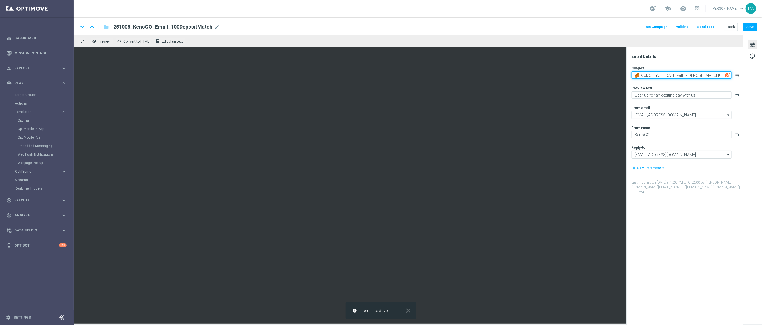
click at [695, 73] on textarea "🏉 Kick Off Your Sunday with a DEPOSIT MATCH!" at bounding box center [681, 74] width 100 height 7
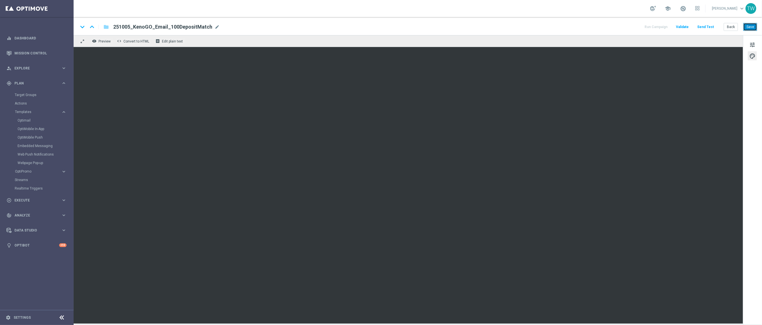
click at [748, 25] on button "Save" at bounding box center [750, 27] width 14 height 8
click at [753, 43] on span "tune" at bounding box center [752, 44] width 6 height 7
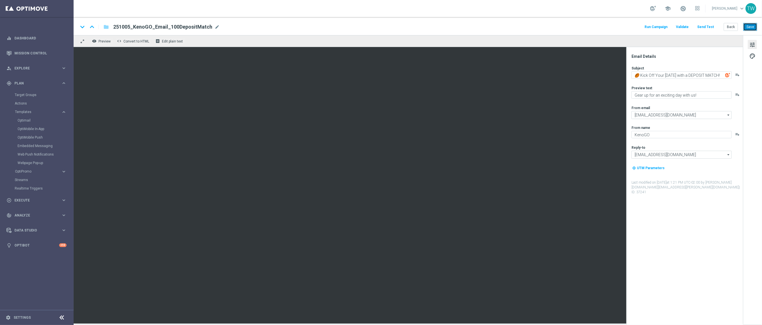
click at [748, 30] on button "Save" at bounding box center [750, 27] width 14 height 8
click at [734, 27] on button "Back" at bounding box center [731, 27] width 14 height 8
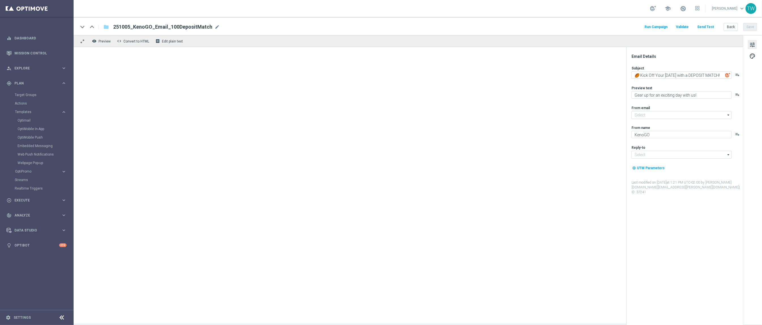
type input "[EMAIL_ADDRESS][DOMAIN_NAME]"
click at [734, 27] on button "Back" at bounding box center [731, 27] width 14 height 8
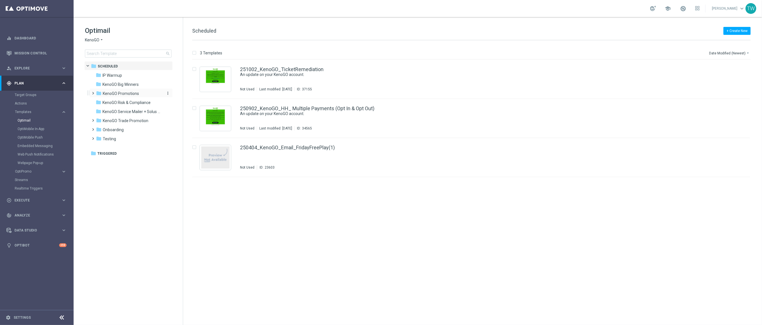
click at [143, 94] on div "folder KenoGO Promotions" at bounding box center [128, 93] width 65 height 7
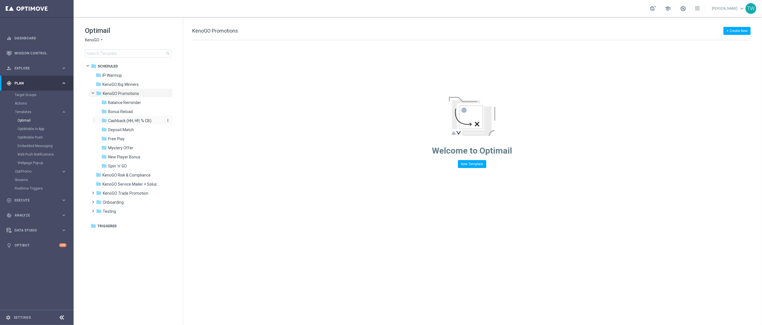
click at [149, 119] on span "Cashback (HH, HP, % CB)" at bounding box center [129, 120] width 43 height 5
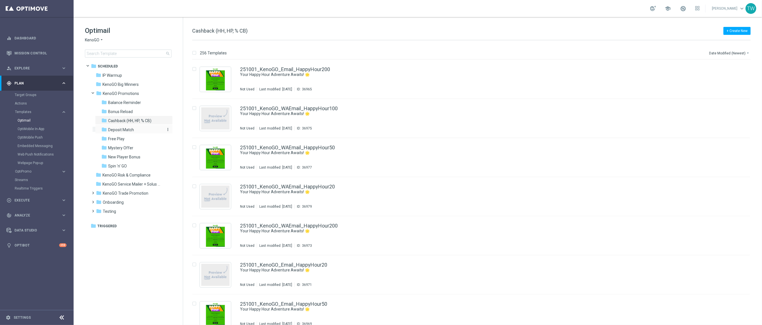
click at [139, 128] on div "folder Deposit Match" at bounding box center [131, 130] width 60 height 7
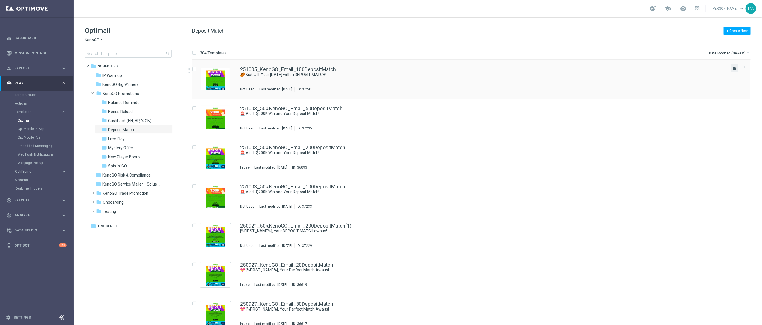
click at [736, 68] on icon "file_copy" at bounding box center [734, 68] width 5 height 5
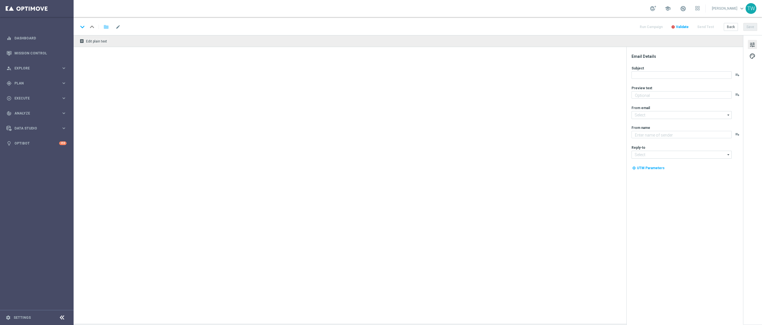
type input "251005_KenoGO_Email_100DepositMatch(1)"
type textarea "Gear up for an exciting day with us!"
type input "[EMAIL_ADDRESS][DOMAIN_NAME]"
type textarea "KenoGO"
type input "[EMAIL_ADDRESS][DOMAIN_NAME]"
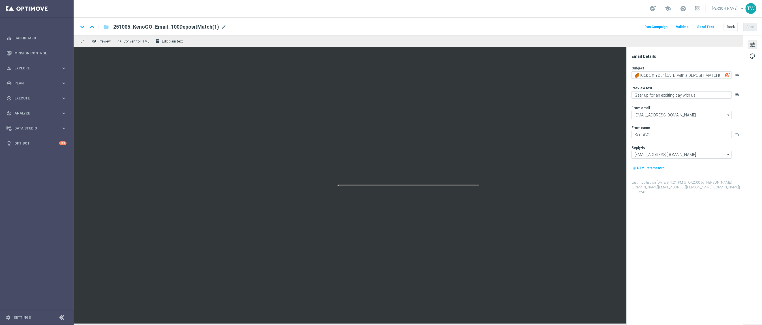
click at [218, 25] on div "251005_KenoGO_Email_100DepositMatch(1) mode_edit" at bounding box center [169, 26] width 113 height 7
click at [163, 25] on input "251005_KenoGO_Email_100DepositMatch" at bounding box center [183, 26] width 140 height 7
type input "251005_KenoGO_Email_50DepositMatch"
click at [228, 26] on input "251005_KenoGO_Email_50DepositMatch" at bounding box center [183, 26] width 140 height 7
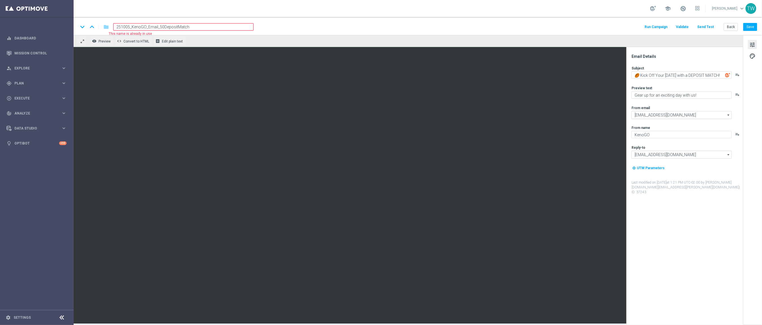
click at [233, 29] on input "251005_KenoGO_Email_50DepositMatch" at bounding box center [183, 26] width 140 height 7
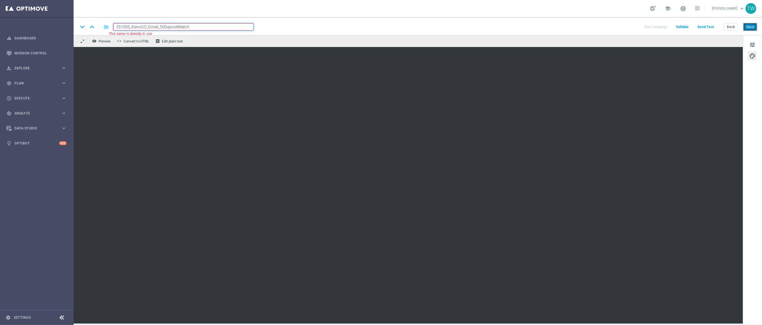
click at [756, 27] on button "Save" at bounding box center [750, 27] width 14 height 8
click at [751, 25] on button "Save" at bounding box center [750, 27] width 14 height 8
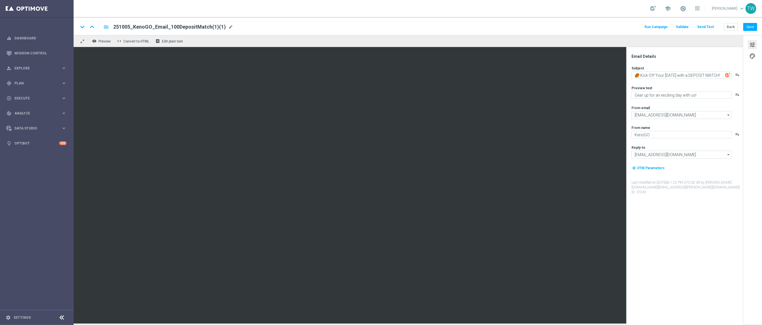
click at [228, 23] on div "251005_KenoGO_Email_100DepositMatch(1)(1) mode_edit" at bounding box center [173, 26] width 120 height 7
drag, startPoint x: 190, startPoint y: 26, endPoint x: 247, endPoint y: 31, distance: 57.7
click at [247, 31] on div "keyboard_arrow_down keyboard_arrow_up folder 251005_KenoGO_Email_100DepositMatc…" at bounding box center [418, 26] width 688 height 18
click at [162, 27] on input "251005_KenoGO_Email_100DepositMatch" at bounding box center [183, 26] width 140 height 7
type input "251005_KenoGO_Email_20DepositMatch"
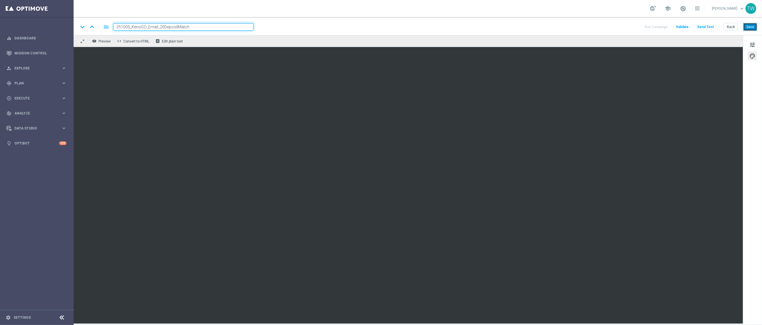
click at [747, 30] on button "Save" at bounding box center [750, 27] width 14 height 8
click at [751, 28] on button "Save" at bounding box center [750, 27] width 14 height 8
click at [750, 24] on button "Save" at bounding box center [750, 27] width 14 height 8
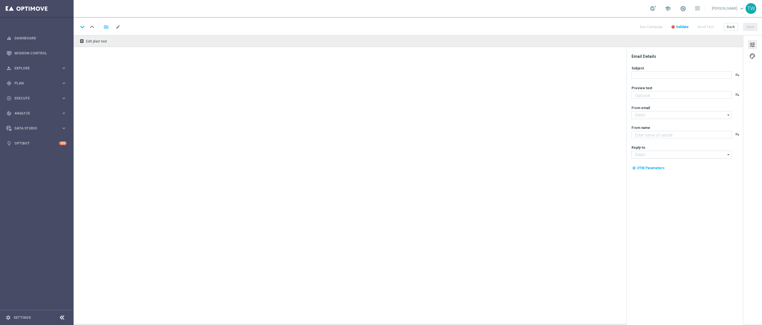
type textarea "Gear up for an exciting day with us!"
type input "[EMAIL_ADDRESS][DOMAIN_NAME]"
type textarea "KenoGO"
type input "[EMAIL_ADDRESS][DOMAIN_NAME]"
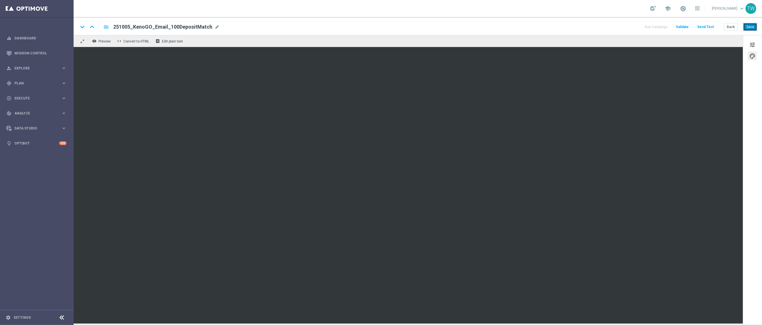
click at [754, 27] on button "Save" at bounding box center [750, 27] width 14 height 8
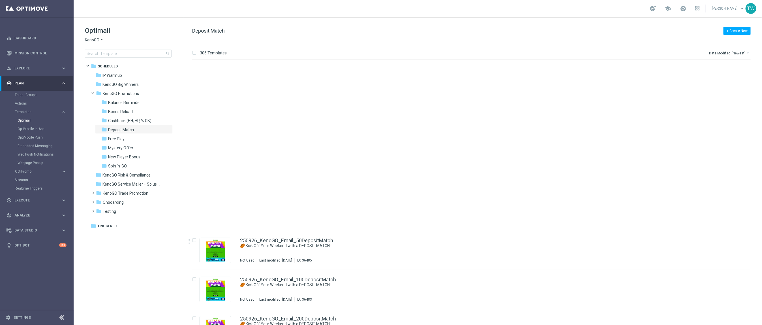
scroll to position [501, 0]
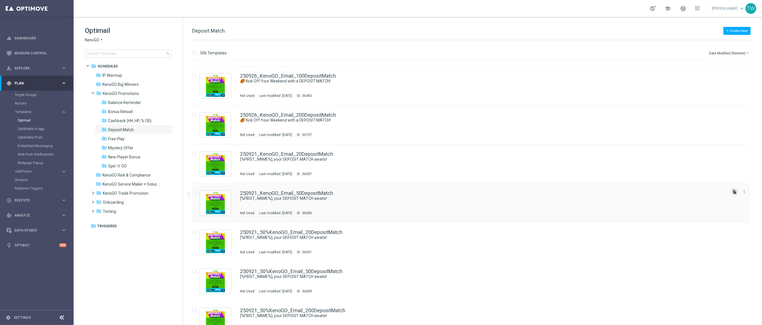
click at [734, 190] on icon "file_copy" at bounding box center [734, 191] width 5 height 5
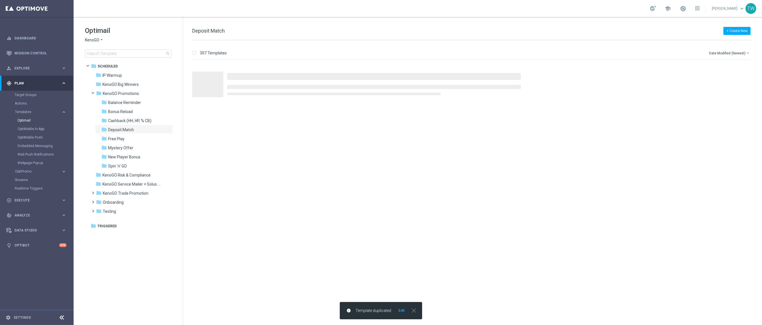
scroll to position [0, 0]
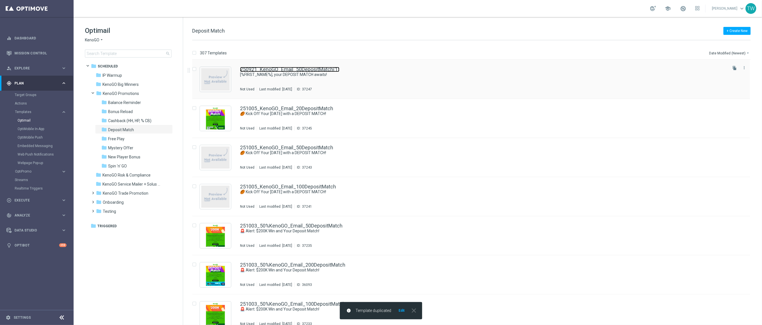
click at [326, 68] on link "250921_KenoGO_Email_50DepositMatch(1)" at bounding box center [289, 69] width 99 height 5
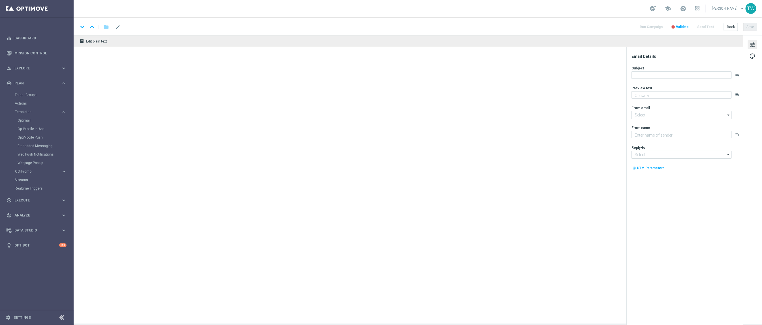
type textarea "Unlock your 100% match today!"
type input "[EMAIL_ADDRESS][DOMAIN_NAME]"
type textarea "KenoGO"
type input "[EMAIL_ADDRESS][DOMAIN_NAME]"
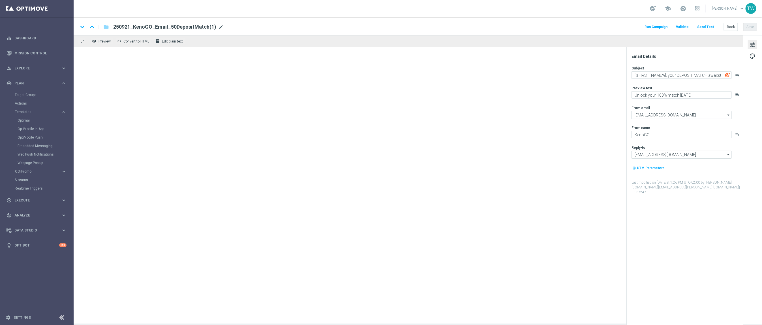
click at [219, 26] on span "mode_edit" at bounding box center [221, 26] width 5 height 5
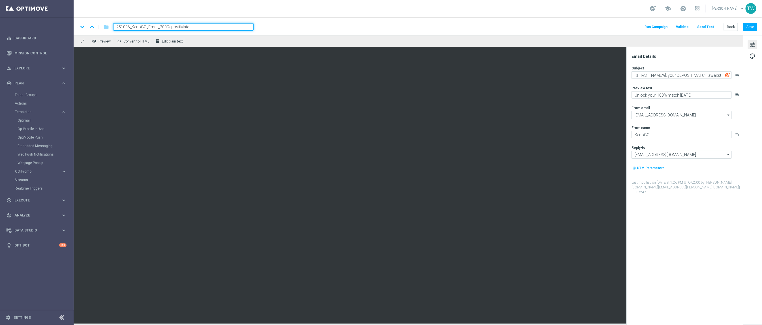
type input "251006_KenoGO_Email_200DepositMatch"
drag, startPoint x: 212, startPoint y: 31, endPoint x: 215, endPoint y: 29, distance: 3.5
click at [212, 31] on div "keyboard_arrow_down keyboard_arrow_up folder 251006_KenoGO_Email_200DepositMatc…" at bounding box center [418, 26] width 688 height 18
click at [216, 28] on input "251006_KenoGO_Email_200DepositMatch" at bounding box center [183, 26] width 140 height 7
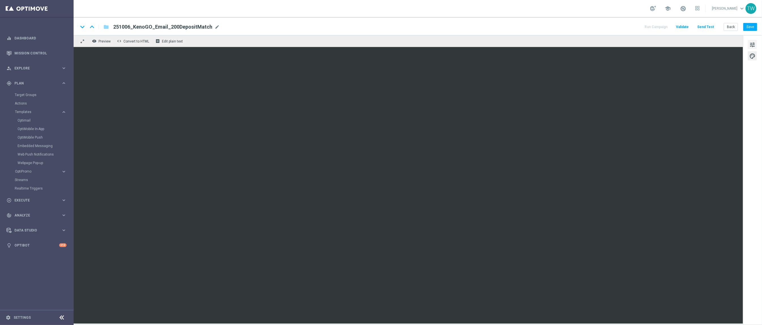
click at [757, 45] on button "tune" at bounding box center [752, 44] width 9 height 9
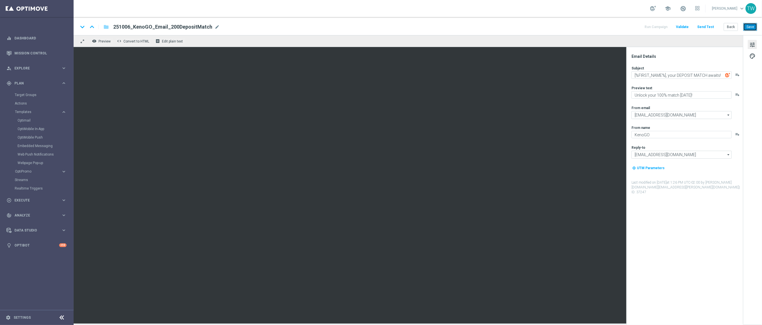
click at [750, 27] on button "Save" at bounding box center [750, 27] width 14 height 8
click at [732, 26] on button "Back" at bounding box center [731, 27] width 14 height 8
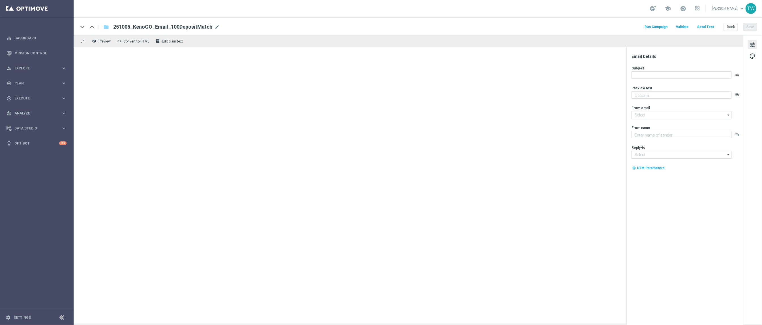
type textarea "Gear up for an exciting day with us!"
type input "[EMAIL_ADDRESS][DOMAIN_NAME]"
type textarea "KenoGO"
type input "[EMAIL_ADDRESS][DOMAIN_NAME]"
type textarea "Enjoy a 100% Deposit Match [DATE]!"
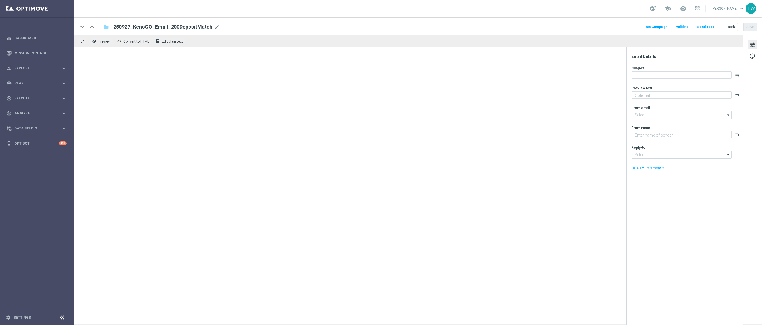
type input "[EMAIL_ADDRESS][DOMAIN_NAME]"
type textarea "KenoGO"
type input "[EMAIL_ADDRESS][DOMAIN_NAME]"
type textarea "Unlock your match inside!"
type textarea "KenoGO"
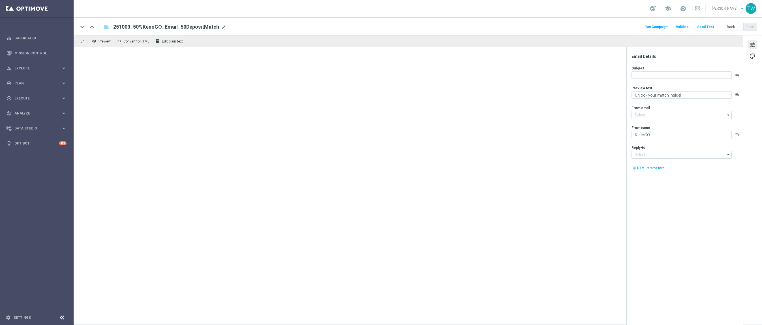
type input "[EMAIL_ADDRESS][DOMAIN_NAME]"
type textarea "Unlock your 100% match [DATE]!"
type input "[EMAIL_ADDRESS][DOMAIN_NAME]"
type textarea "KenoGO"
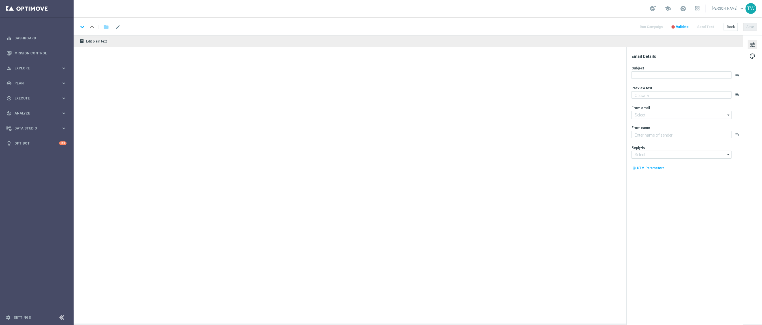
type input "[EMAIL_ADDRESS][DOMAIN_NAME]"
type textarea "Unlock your 100% match [DATE]!"
type input "[EMAIL_ADDRESS][DOMAIN_NAME]"
type textarea "KenoGO"
type input "[EMAIL_ADDRESS][DOMAIN_NAME]"
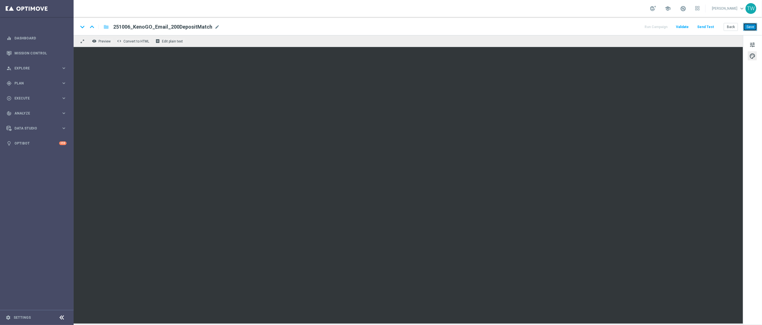
click at [755, 29] on button "Save" at bounding box center [750, 27] width 14 height 8
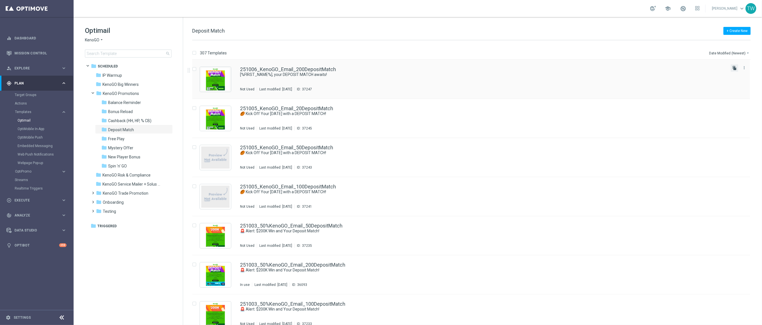
click at [734, 68] on icon "file_copy" at bounding box center [734, 68] width 5 height 5
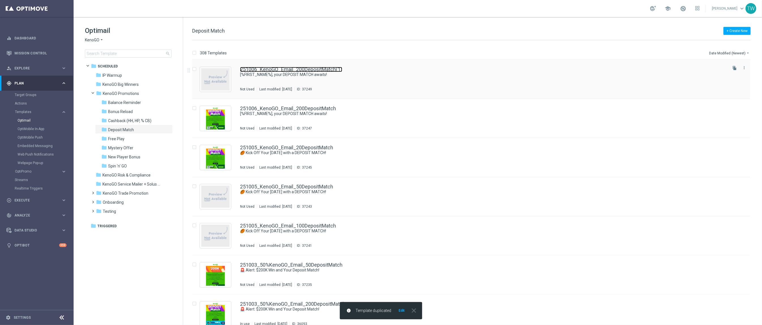
click at [293, 68] on link "251006_KenoGO_Email_200DepositMatch(1)" at bounding box center [291, 69] width 102 height 5
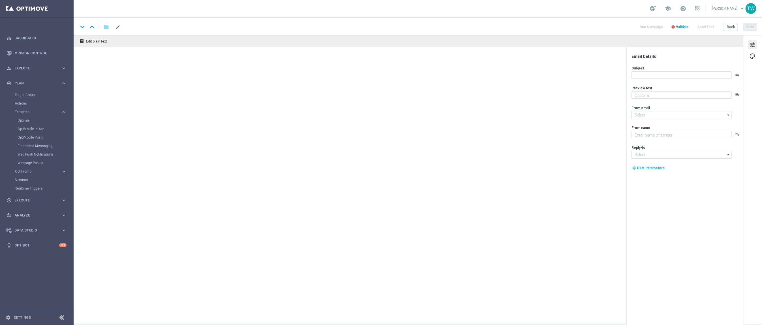
type textarea "Unlock your 100% match today!"
type input "mail@crm.kenogo.com.au"
type textarea "KenoGO"
type input "support@kenogo.com.au"
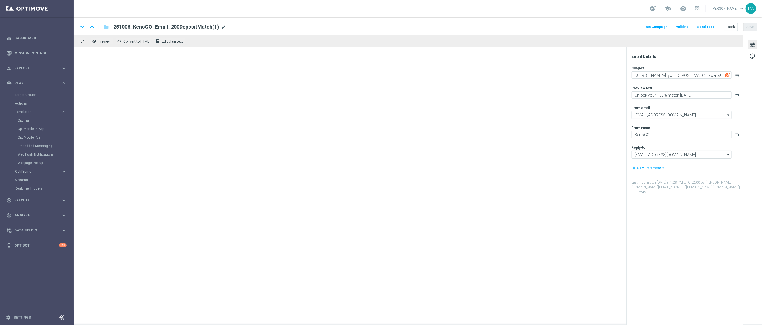
click at [222, 27] on span "mode_edit" at bounding box center [223, 26] width 5 height 5
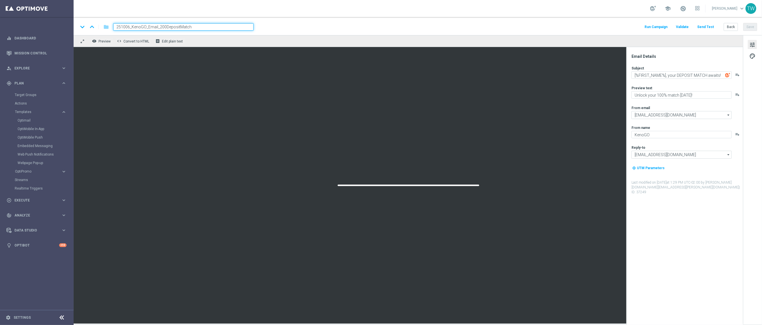
click at [160, 25] on input "251006_KenoGO_Email_200DepositMatch" at bounding box center [183, 26] width 140 height 7
type input "251006_KenoGO_Email_100DepositMatch"
drag, startPoint x: 231, startPoint y: 22, endPoint x: 228, endPoint y: 25, distance: 4.0
click at [231, 22] on div "keyboard_arrow_down keyboard_arrow_up folder 251006_KenoGO_Email_100DepositMatc…" at bounding box center [418, 26] width 688 height 18
click at [227, 26] on input "251006_KenoGO_Email_100DepositMatch" at bounding box center [183, 26] width 140 height 7
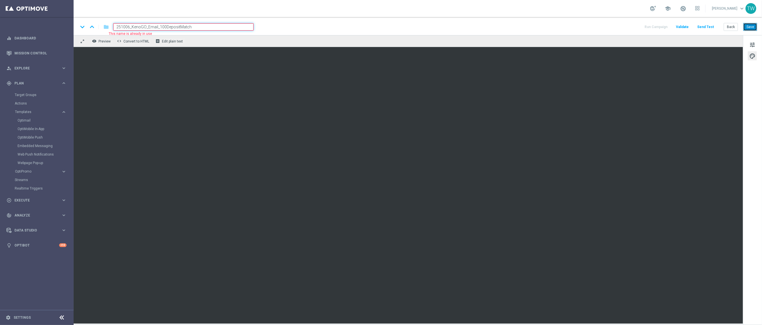
click at [750, 27] on button "Save" at bounding box center [750, 27] width 14 height 8
click at [731, 26] on button "Back" at bounding box center [731, 27] width 14 height 8
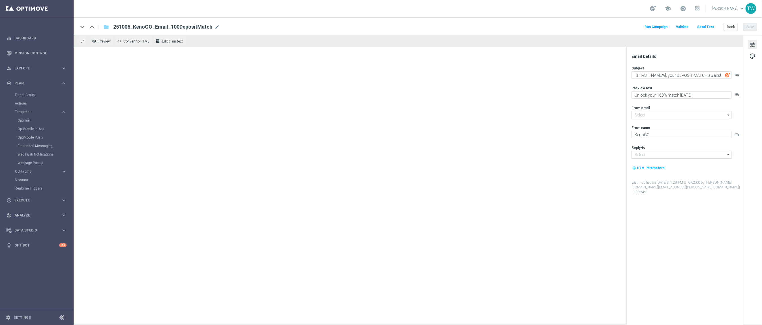
type input "[EMAIL_ADDRESS][DOMAIN_NAME]"
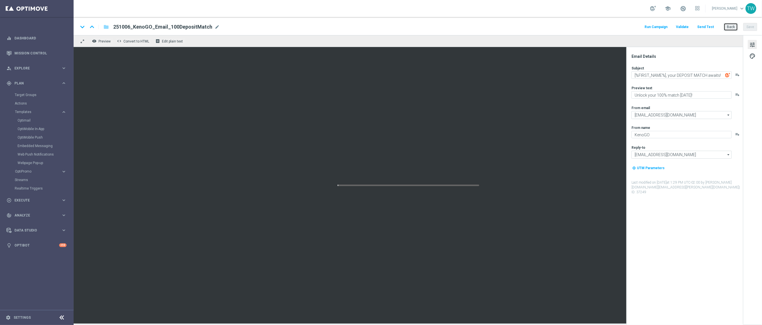
click at [733, 26] on button "Back" at bounding box center [731, 27] width 14 height 8
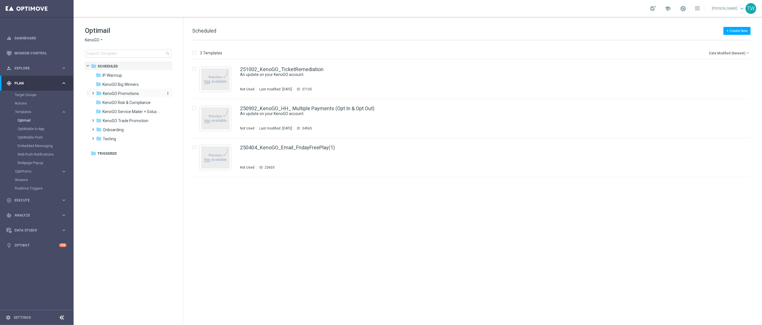
click at [136, 92] on span "KenoGO Promotions" at bounding box center [121, 93] width 36 height 5
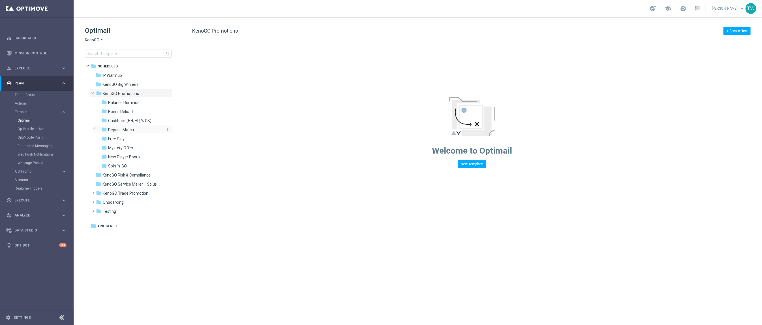
click at [144, 127] on div "folder Deposit Match" at bounding box center [131, 130] width 60 height 7
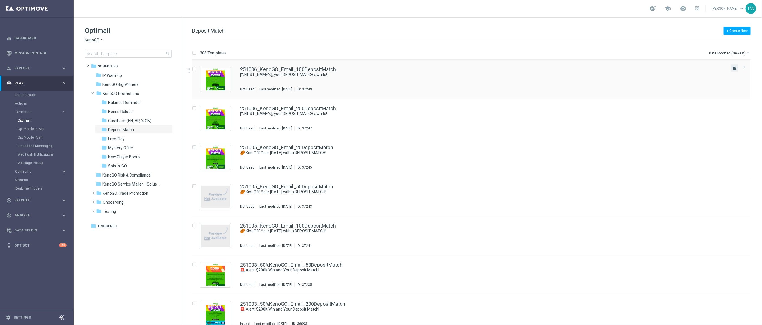
click at [734, 67] on icon "file_copy" at bounding box center [734, 68] width 5 height 5
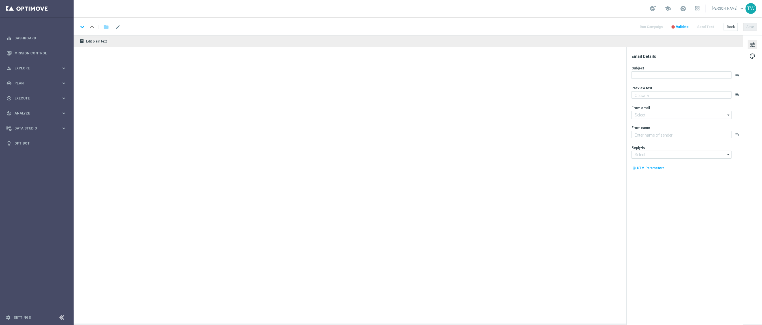
type textarea "Unlock your 100% match [DATE]!"
type input "[EMAIL_ADDRESS][DOMAIN_NAME]"
type textarea "KenoGO"
type input "[EMAIL_ADDRESS][DOMAIN_NAME]"
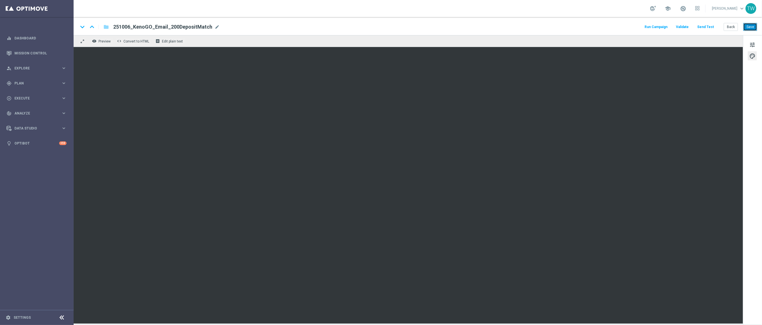
click at [753, 26] on button "Save" at bounding box center [750, 27] width 14 height 8
drag, startPoint x: 751, startPoint y: 25, endPoint x: 729, endPoint y: 20, distance: 22.0
click at [751, 25] on button "Save" at bounding box center [750, 27] width 14 height 8
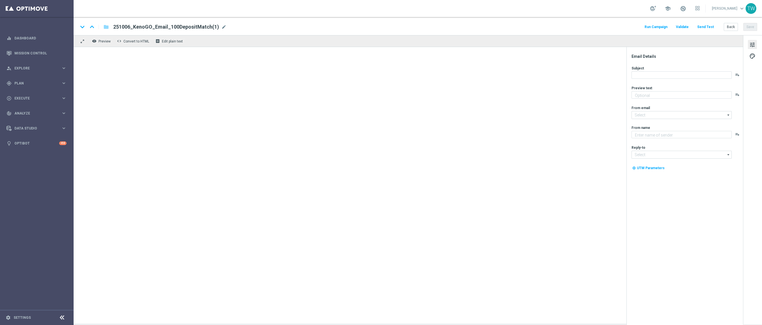
type textarea "Unlock your 100% match [DATE]!"
type input "[EMAIL_ADDRESS][DOMAIN_NAME]"
type textarea "KenoGO"
type input "[EMAIL_ADDRESS][DOMAIN_NAME]"
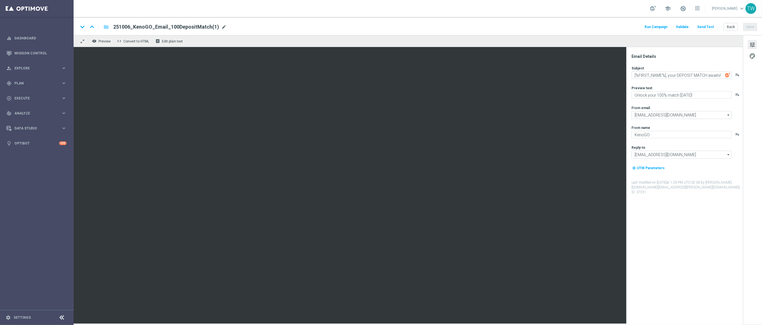
click at [221, 27] on span "mode_edit" at bounding box center [223, 26] width 5 height 5
type input "251006_KenoGO_Email_50DepositMatch"
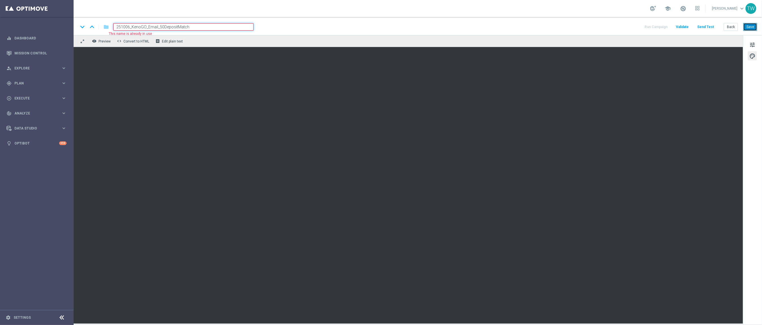
click at [753, 26] on button "Save" at bounding box center [750, 27] width 14 height 8
click at [731, 27] on button "Back" at bounding box center [731, 27] width 14 height 8
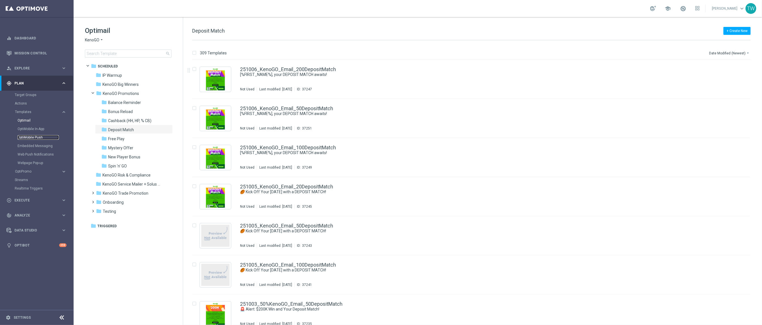
click at [37, 138] on link "OptiMobile Push" at bounding box center [38, 137] width 41 height 5
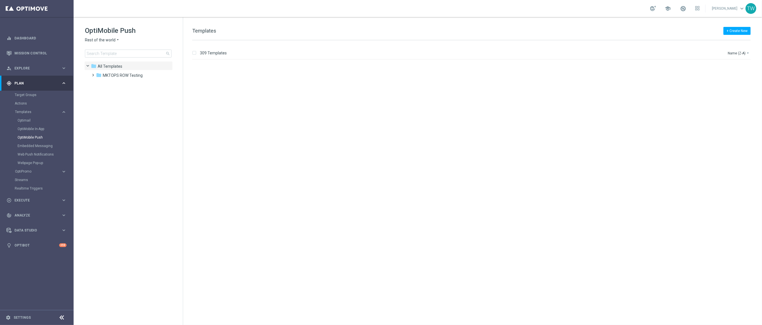
click at [110, 41] on span "Rest of the world" at bounding box center [100, 39] width 31 height 5
click at [115, 104] on div "KenoGO Australia" at bounding box center [106, 107] width 42 height 7
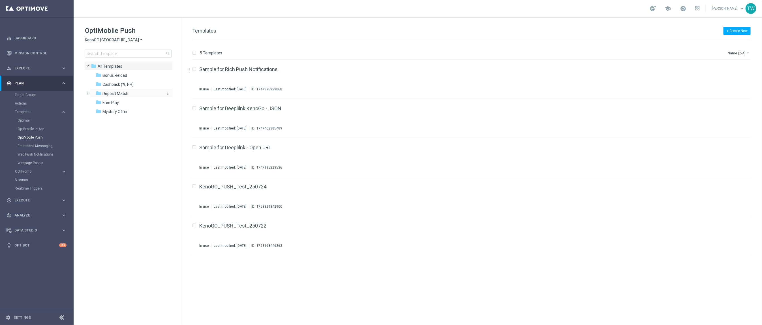
click at [128, 93] on span "Deposit Match" at bounding box center [115, 93] width 26 height 5
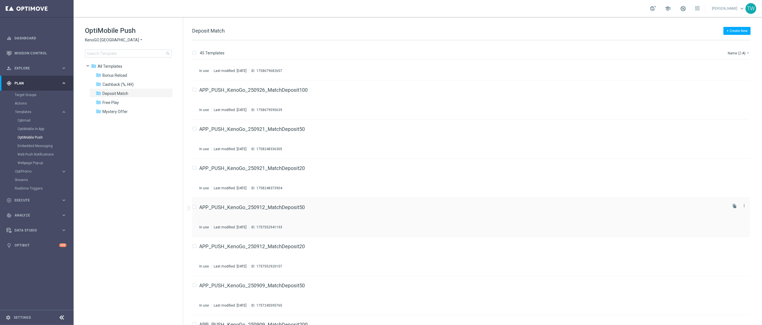
scroll to position [369, 0]
click at [249, 169] on link "APP_PUSH_KenoGo_250921_MatchDeposit20" at bounding box center [253, 169] width 106 height 5
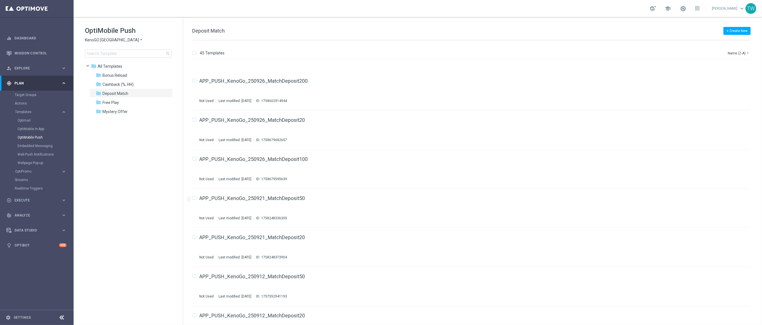
scroll to position [314, 0]
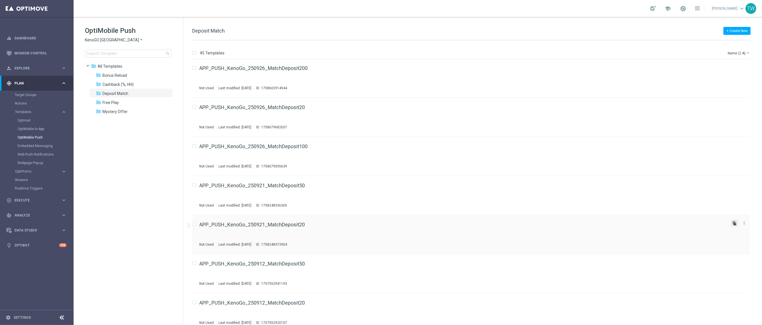
click at [734, 222] on icon "file_copy" at bounding box center [734, 223] width 5 height 5
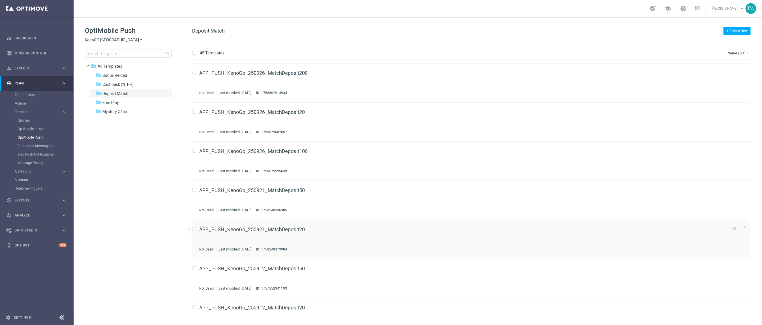
scroll to position [0, 0]
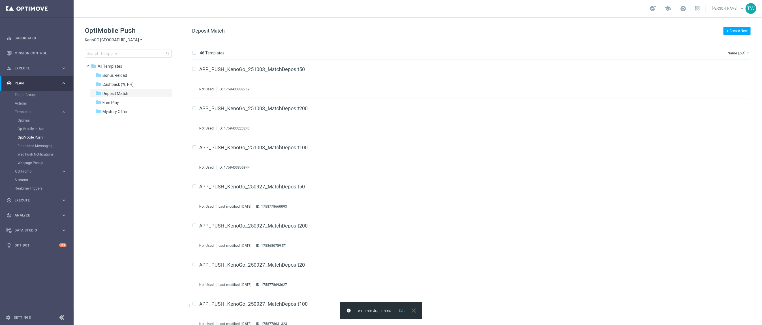
click at [401, 310] on button "Edit" at bounding box center [401, 310] width 7 height 5
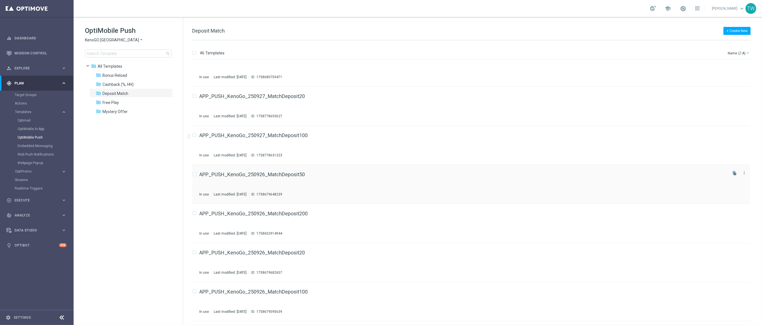
scroll to position [208, 0]
click at [735, 211] on icon "file_copy" at bounding box center [734, 211] width 5 height 5
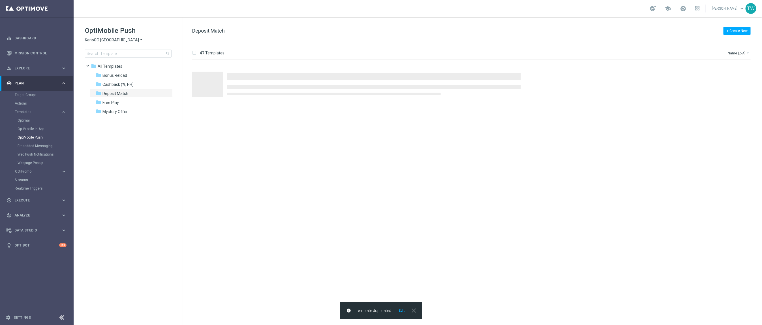
scroll to position [0, 0]
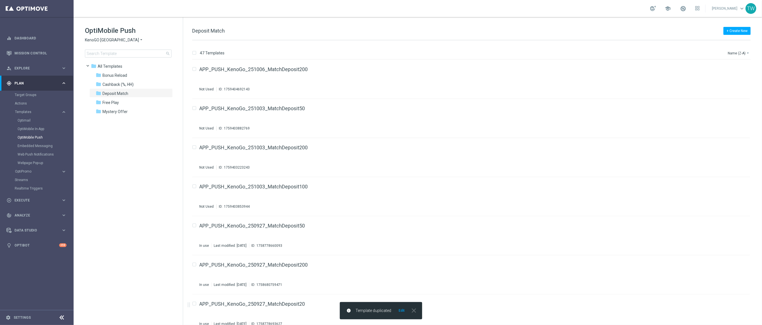
click at [403, 314] on div "info Template duplicated Edit close" at bounding box center [381, 310] width 82 height 17
click at [402, 311] on button "Edit" at bounding box center [401, 310] width 7 height 5
click at [735, 106] on icon "file_copy" at bounding box center [734, 107] width 5 height 5
click at [302, 109] on link "APP_PUSH_KenoGo_251005_MatchDeposit100(1)" at bounding box center [257, 108] width 115 height 5
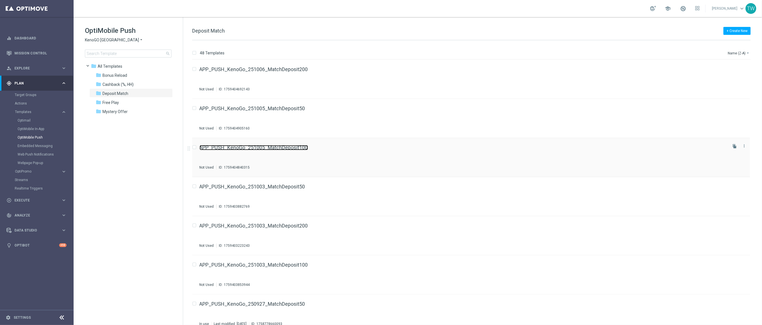
click at [279, 147] on link "APP_PUSH_KenoGo_251005_MatchDeposit100" at bounding box center [254, 147] width 108 height 5
click at [733, 105] on icon "file_copy" at bounding box center [734, 107] width 5 height 5
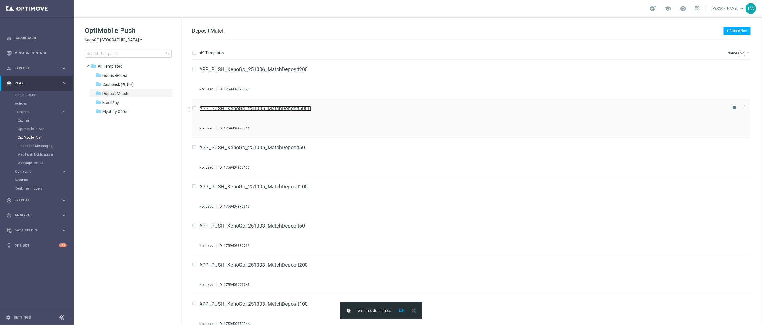
click at [296, 111] on link "APP_PUSH_KenoGo_251005_MatchDeposit50(1)" at bounding box center [256, 108] width 112 height 5
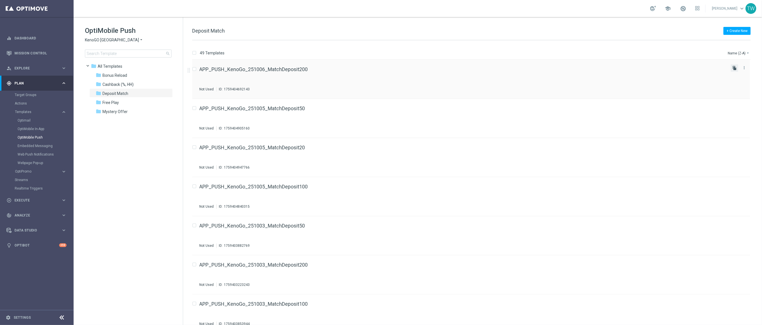
click at [733, 67] on icon "file_copy" at bounding box center [734, 68] width 5 height 5
click at [733, 68] on icon "file_copy" at bounding box center [734, 68] width 5 height 5
click at [24, 119] on link "Optimail" at bounding box center [38, 120] width 41 height 5
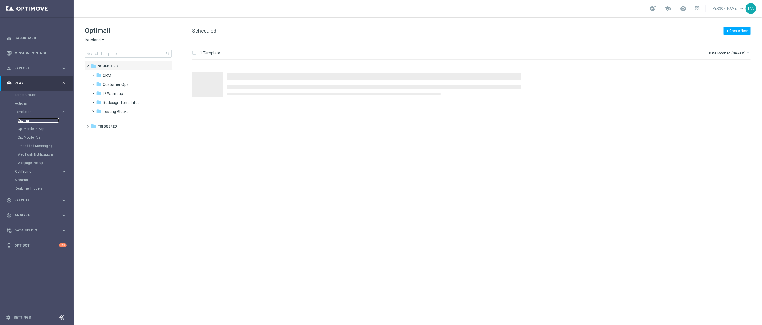
click at [29, 119] on link "Optimail" at bounding box center [38, 120] width 41 height 5
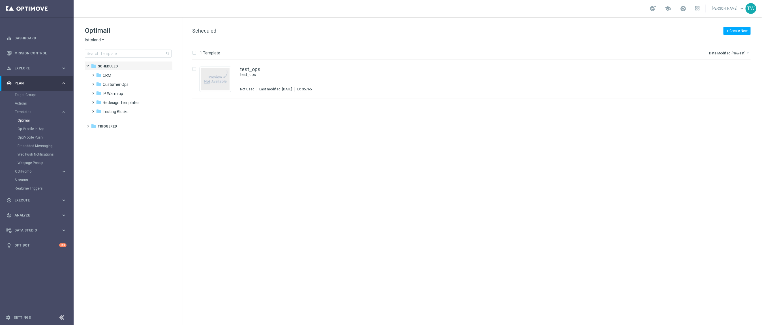
click at [100, 38] on span "lottoland" at bounding box center [93, 39] width 16 height 5
click at [110, 55] on div "KenoGO" at bounding box center [106, 53] width 42 height 7
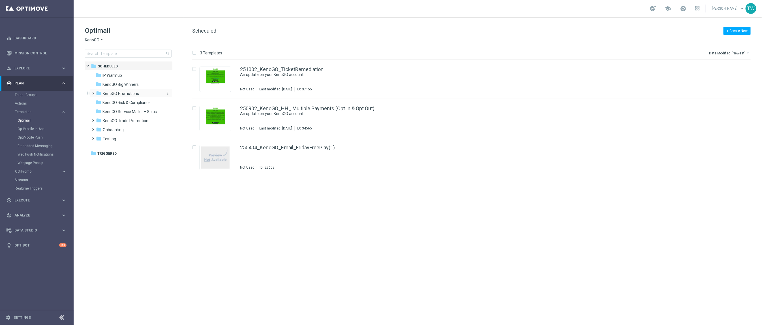
click at [135, 93] on span "KenoGO Promotions" at bounding box center [121, 93] width 36 height 5
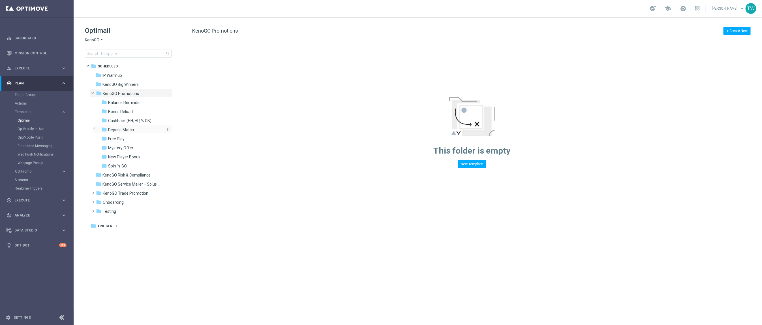
click at [137, 130] on div "folder Deposit Match" at bounding box center [131, 130] width 60 height 7
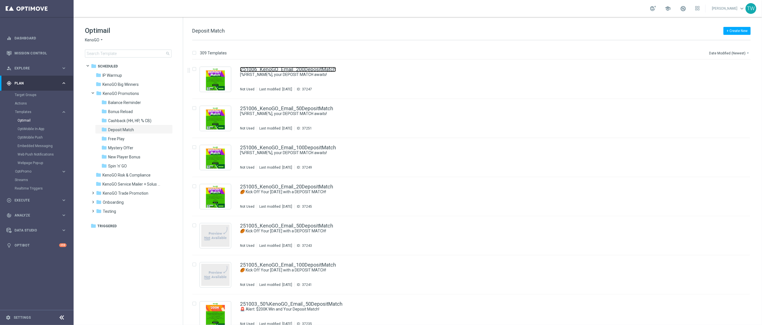
scroll to position [1, 0]
click at [734, 68] on icon "file_copy" at bounding box center [734, 67] width 5 height 5
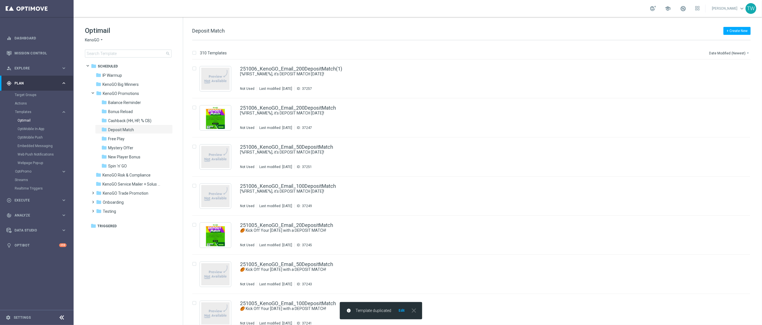
scroll to position [0, 0]
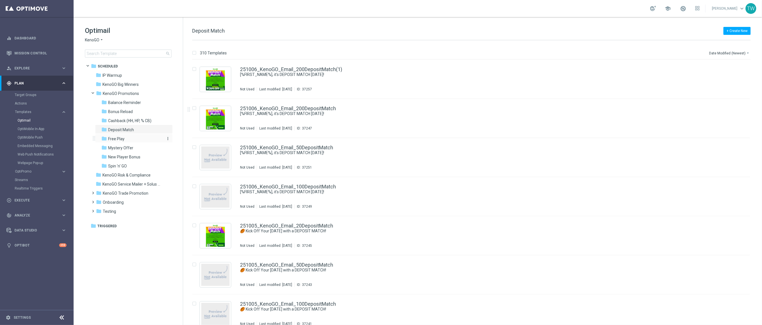
click at [134, 136] on div "folder Free Play" at bounding box center [131, 139] width 60 height 7
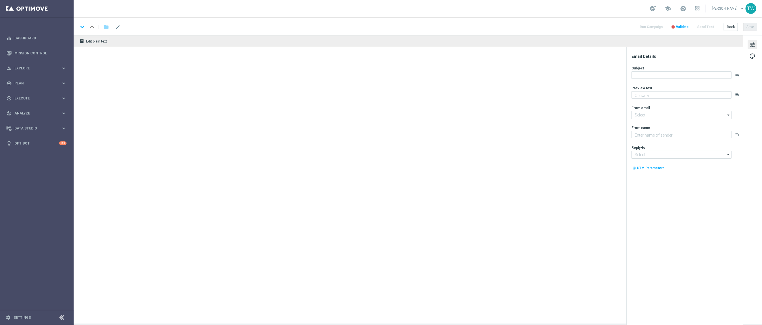
type textarea "Gear up for an exciting day with us!"
type input "mail@crm.kenogo.com.au"
type textarea "KenoGO"
type input "support@kenogo.com.au"
type textarea "Unlock your 100% match [DATE]!"
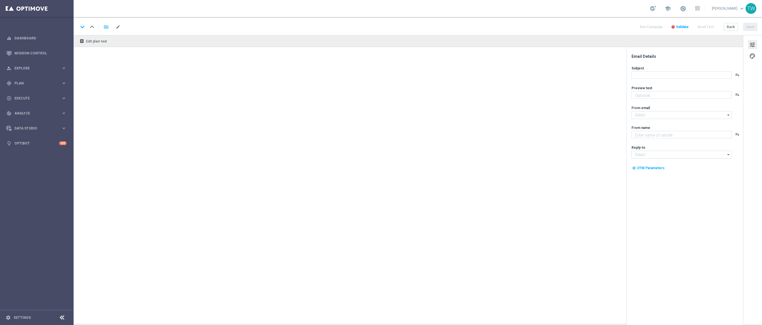
type input "[EMAIL_ADDRESS][DOMAIN_NAME]"
type textarea "KenoGO"
type input "[EMAIL_ADDRESS][DOMAIN_NAME]"
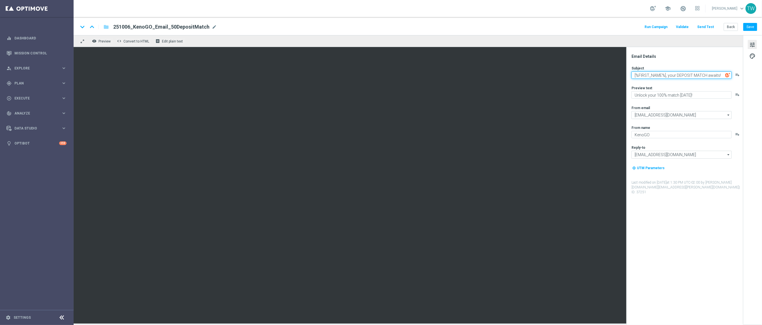
click at [705, 75] on textarea "[%FIRST_NAME%], your DEPOSIT MATCH awaits!" at bounding box center [681, 74] width 100 height 7
paste textarea "it's DEPOSIT MATCH MONDAY"
type textarea "[%FIRST_NAME%], it's DEPOSIT MATCH [DATE]!"
click at [749, 25] on button "Save" at bounding box center [750, 27] width 14 height 8
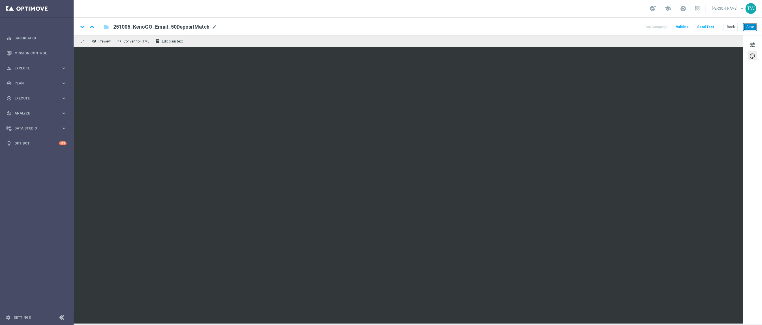
drag, startPoint x: 754, startPoint y: 25, endPoint x: 745, endPoint y: 24, distance: 9.1
click at [754, 25] on button "Save" at bounding box center [750, 27] width 14 height 8
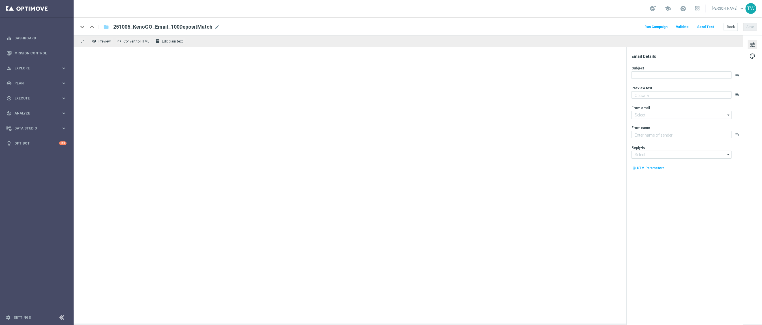
type textarea "Unlock your 100% match [DATE]!"
type textarea "KenoGO"
type input "[EMAIL_ADDRESS][DOMAIN_NAME]"
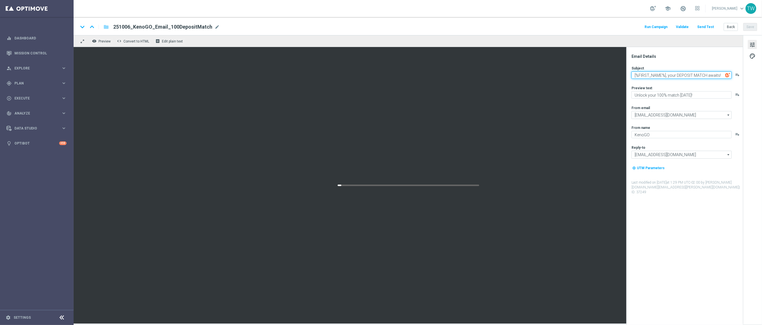
drag, startPoint x: 669, startPoint y: 76, endPoint x: 774, endPoint y: 78, distance: 104.8
click at [762, 78] on html "equalizer Dashboard Mission Control" at bounding box center [381, 162] width 762 height 325
type textarea "[%FIRST_NAME%], it's DEPOSIT MATCH [DATE]!"
click at [746, 26] on button "Save" at bounding box center [750, 27] width 14 height 8
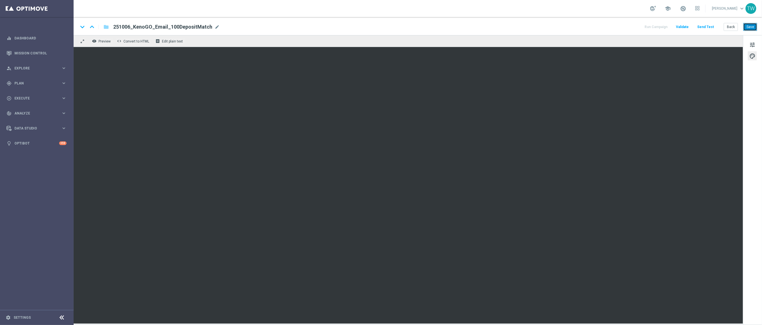
click at [748, 23] on button "Save" at bounding box center [750, 27] width 14 height 8
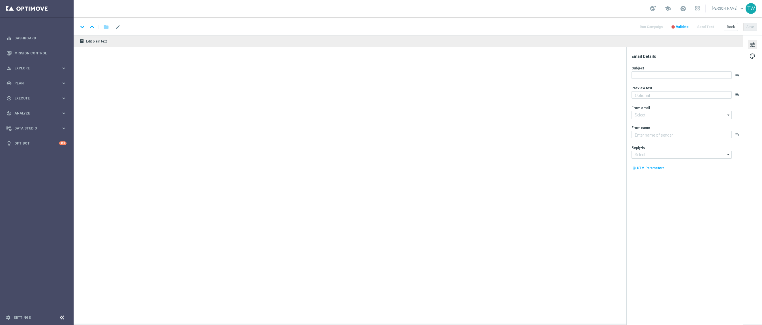
type textarea "Unlock your 100% match [DATE]!"
type input "[EMAIL_ADDRESS][DOMAIN_NAME]"
type textarea "KenoGO"
type input "[EMAIL_ADDRESS][DOMAIN_NAME]"
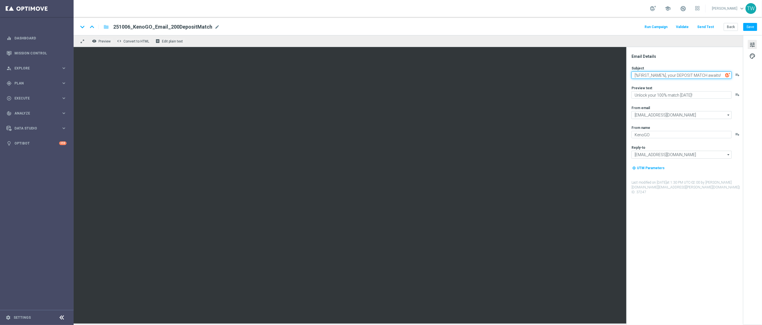
click at [680, 78] on textarea "[%FIRST_NAME%], your DEPOSIT MATCH awaits!" at bounding box center [681, 74] width 100 height 7
paste textarea "it's DEPOSIT MATCH [DATE]"
type textarea "[%FIRST_NAME%], it's DEPOSIT MATCH [DATE]!"
click at [745, 25] on button "Save" at bounding box center [750, 27] width 14 height 8
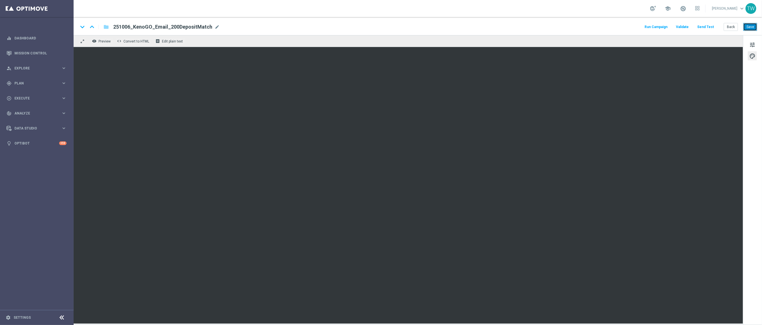
click at [744, 30] on button "Save" at bounding box center [750, 27] width 14 height 8
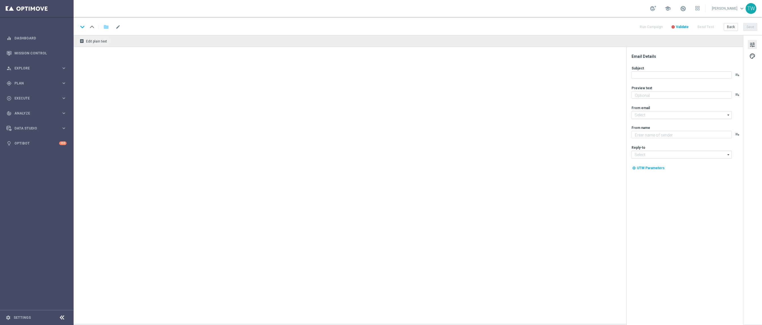
type textarea "Unlock your 100% match [DATE]!"
type input "[EMAIL_ADDRESS][DOMAIN_NAME]"
type textarea "KenoGO"
type input "[EMAIL_ADDRESS][DOMAIN_NAME]"
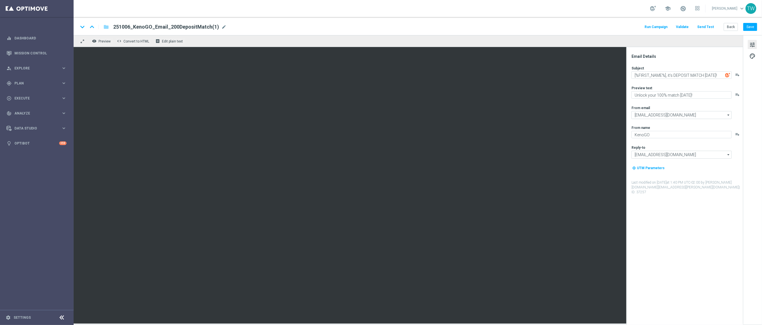
click at [224, 24] on div "keyboard_arrow_down keyboard_arrow_up folder 251006_KenoGO_Email_200DepositMatc…" at bounding box center [417, 26] width 679 height 7
click at [221, 25] on span "mode_edit" at bounding box center [223, 26] width 5 height 5
drag, startPoint x: 218, startPoint y: 29, endPoint x: 250, endPoint y: 31, distance: 32.3
click at [250, 31] on div "keyboard_arrow_down keyboard_arrow_up folder 251006_KenoGO_Email_200DepositMatc…" at bounding box center [418, 26] width 688 height 18
type input "251006_KenoGO_Email_200DepositMatch+Darts"
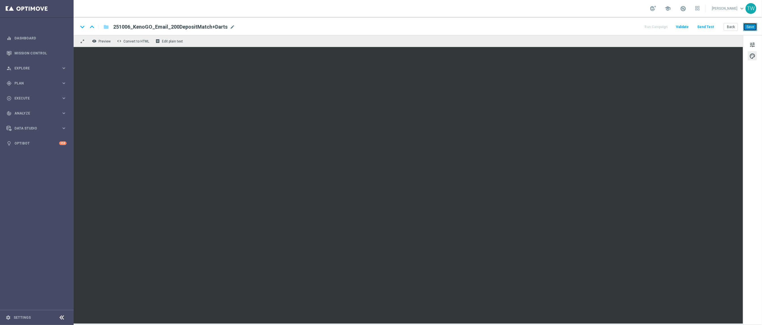
click at [748, 26] on button "Save" at bounding box center [750, 27] width 14 height 8
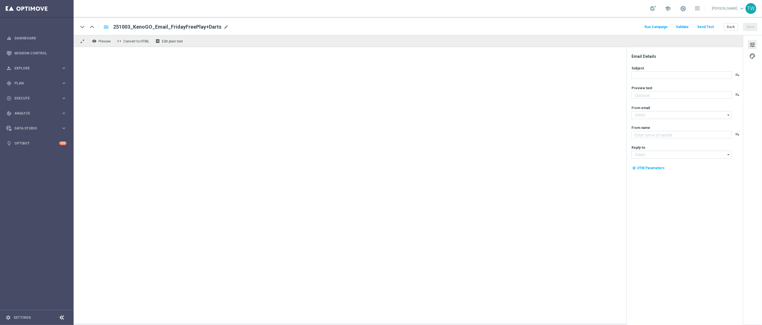
type textarea "Don’t miss your free play—expires soon!"
type input "[EMAIL_ADDRESS][DOMAIN_NAME]"
type textarea "KenoGO"
type input "[EMAIL_ADDRESS][DOMAIN_NAME]"
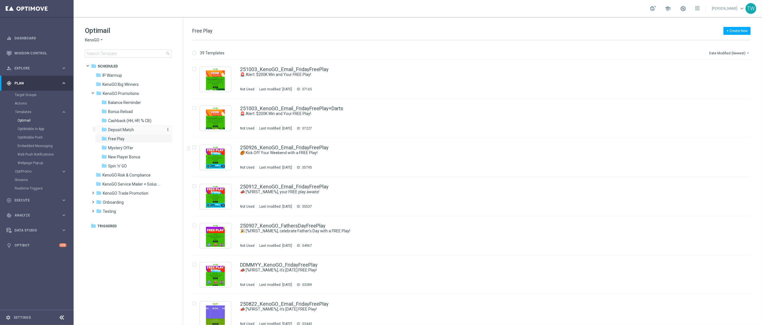
click at [135, 130] on div "folder Deposit Match" at bounding box center [131, 130] width 60 height 7
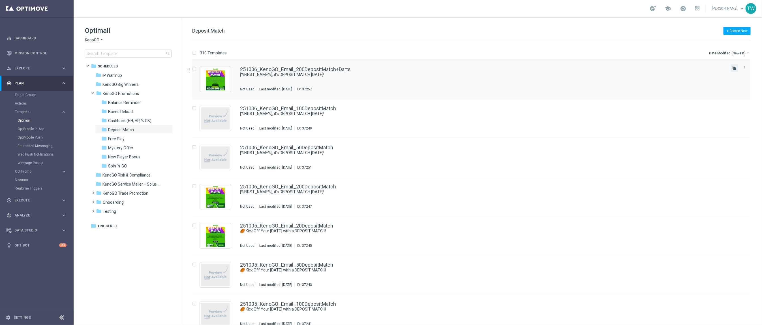
click at [734, 67] on icon "file_copy" at bounding box center [734, 68] width 5 height 5
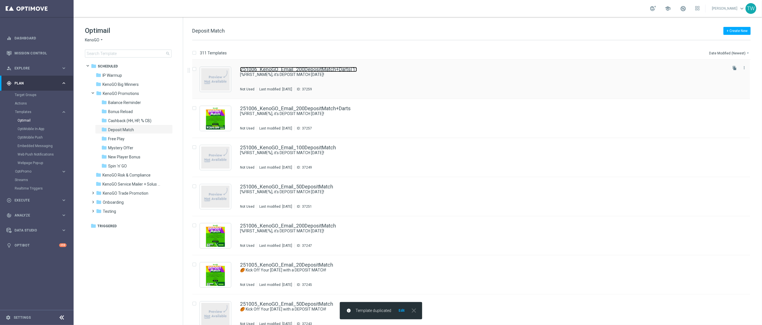
click at [320, 70] on link "251006_KenoGO_Email_200DepositMatch+Darts(1)" at bounding box center [298, 69] width 117 height 5
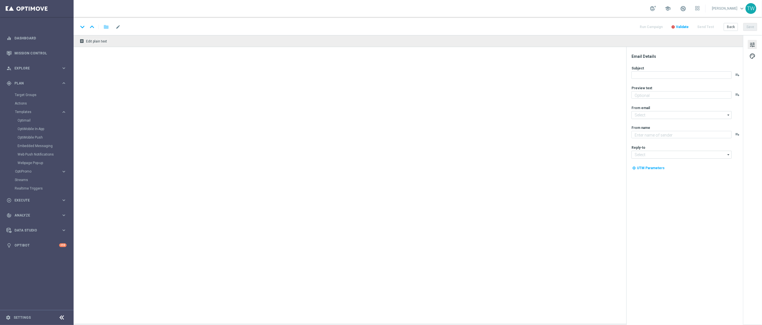
type input "251006_KenoGO_Email_200DepositMatch+Darts(1)"
type textarea "Unlock your 100% match [DATE]!"
type input "[EMAIL_ADDRESS][DOMAIN_NAME]"
type textarea "KenoGO"
type input "[EMAIL_ADDRESS][DOMAIN_NAME]"
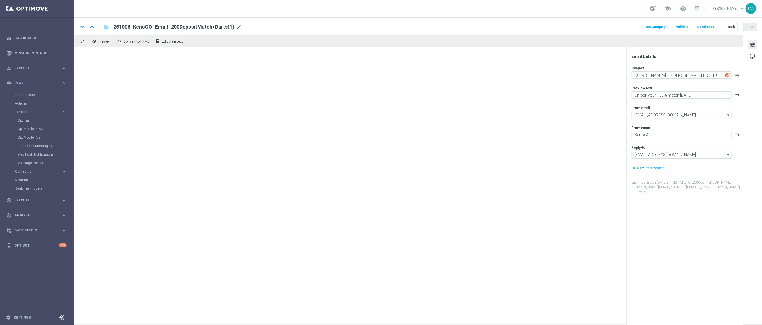
click at [237, 27] on span "mode_edit" at bounding box center [239, 26] width 5 height 5
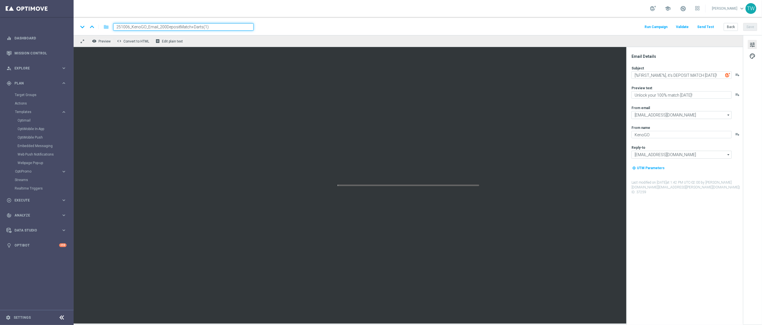
drag, startPoint x: 201, startPoint y: 26, endPoint x: 228, endPoint y: 30, distance: 26.9
click at [228, 30] on input "251006_KenoGO_Email_200DepositMatch+Darts(1)" at bounding box center [183, 26] width 140 height 7
drag, startPoint x: 161, startPoint y: 27, endPoint x: 171, endPoint y: 33, distance: 11.9
click at [165, 29] on input "251006_KenoGO_Email_200DepositMatch+Darts" at bounding box center [183, 26] width 140 height 7
type input "251006_KenoGO_Email_100DepositMatch+Darts"
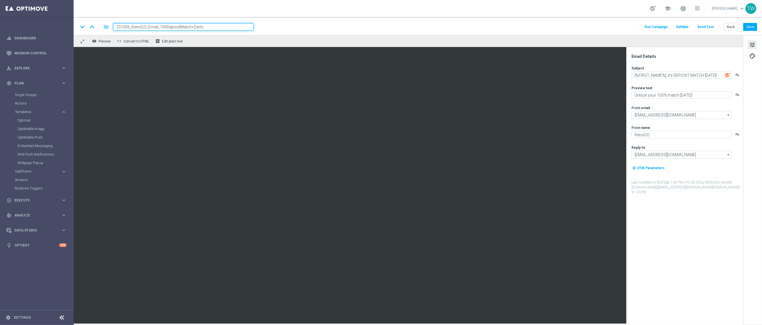
drag, startPoint x: 232, startPoint y: 22, endPoint x: 236, endPoint y: 26, distance: 6.2
click at [236, 26] on div "keyboard_arrow_down keyboard_arrow_up folder 251006_KenoGO_Email_100DepositMatc…" at bounding box center [418, 26] width 688 height 18
click at [236, 26] on input "251006_KenoGO_Email_100DepositMatch+Darts" at bounding box center [183, 26] width 140 height 7
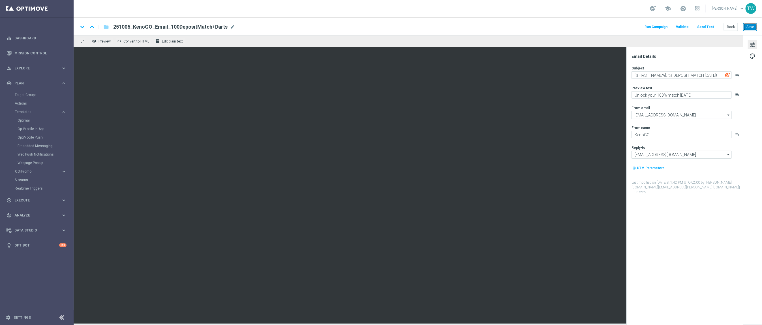
drag, startPoint x: 750, startPoint y: 27, endPoint x: 745, endPoint y: 27, distance: 5.4
click at [750, 27] on button "Save" at bounding box center [750, 27] width 14 height 8
click at [730, 28] on button "Back" at bounding box center [731, 27] width 14 height 8
